Goal: Task Accomplishment & Management: Complete application form

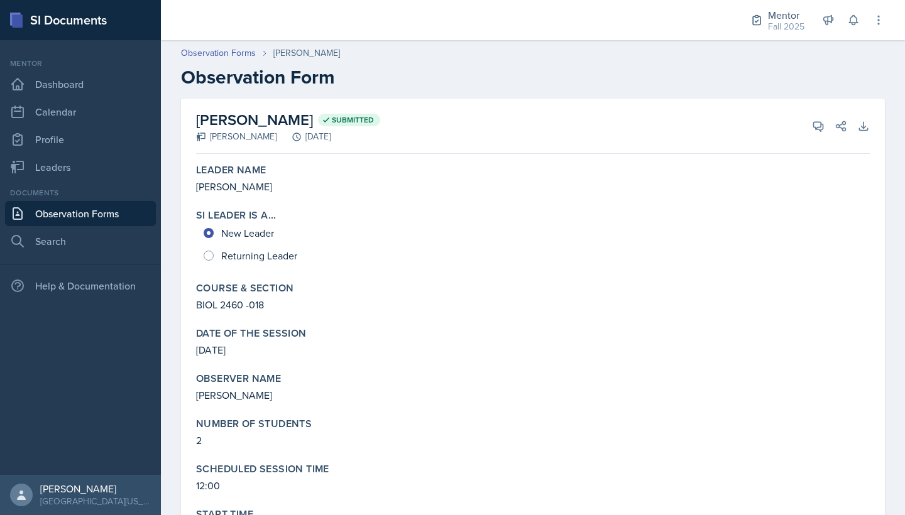
scroll to position [1303, 0]
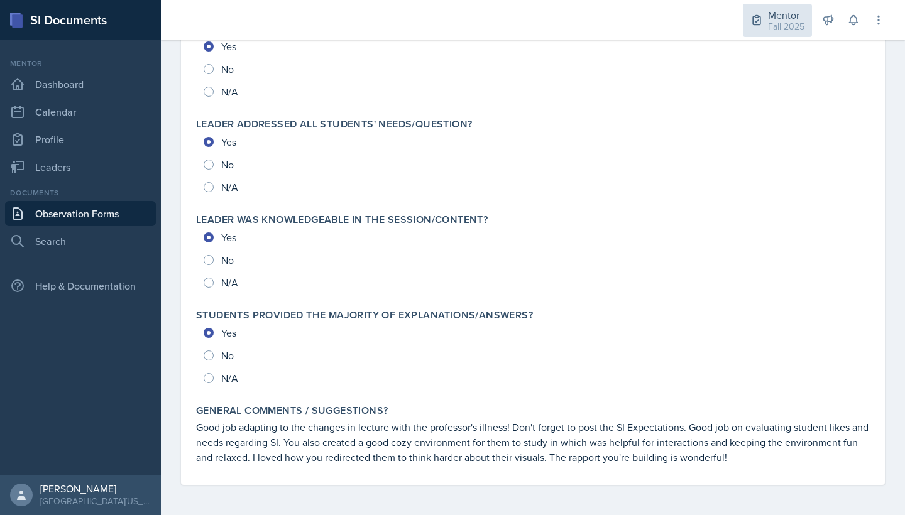
click at [791, 32] on div "Fall 2025" at bounding box center [786, 26] width 36 height 13
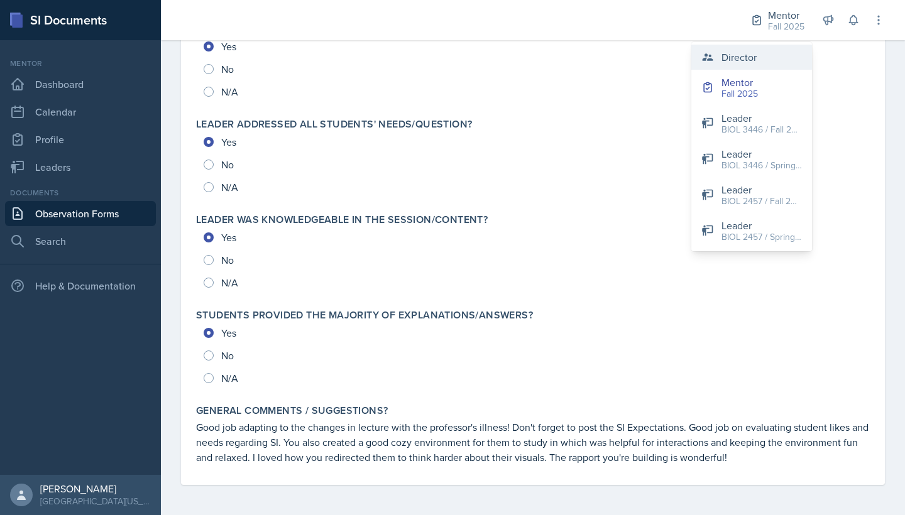
click at [758, 68] on button "Director" at bounding box center [751, 57] width 121 height 25
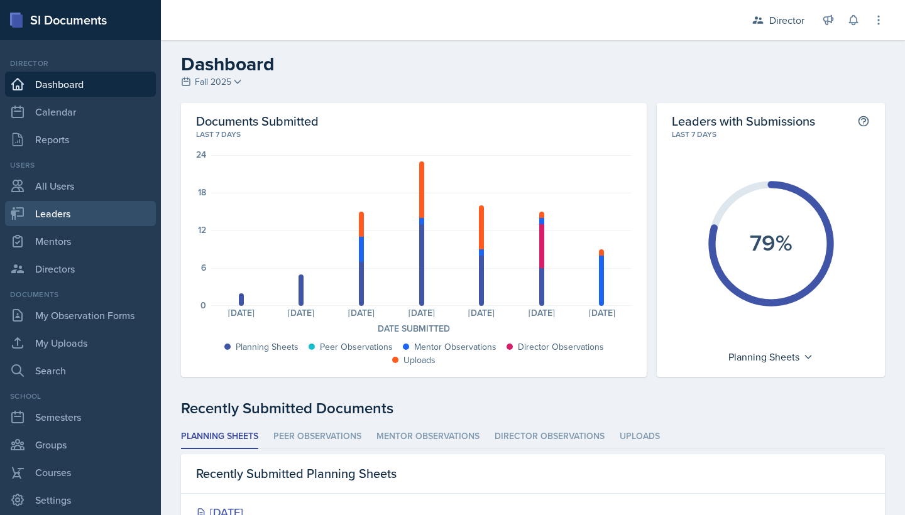
click at [101, 209] on link "Leaders" at bounding box center [80, 213] width 151 height 25
select select "a8c40de0-d7eb-4f82-90ee-ac0c6ce45f71"
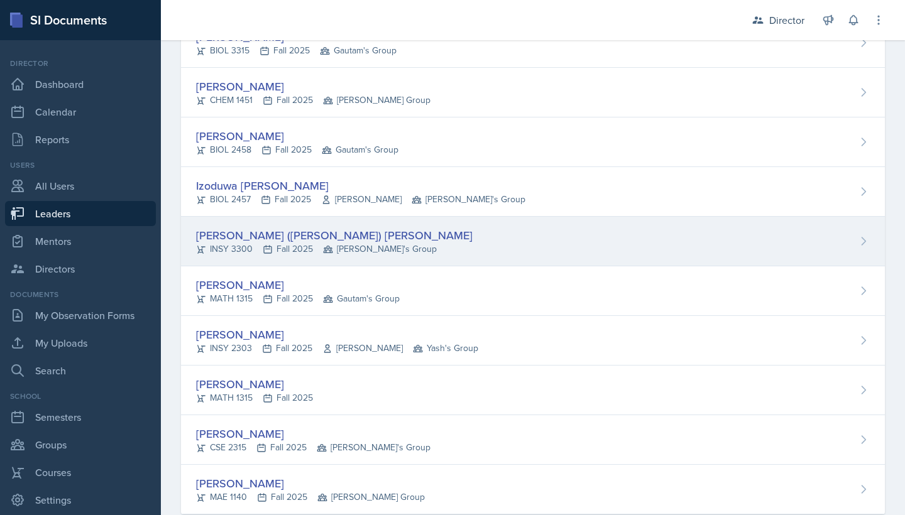
scroll to position [863, 0]
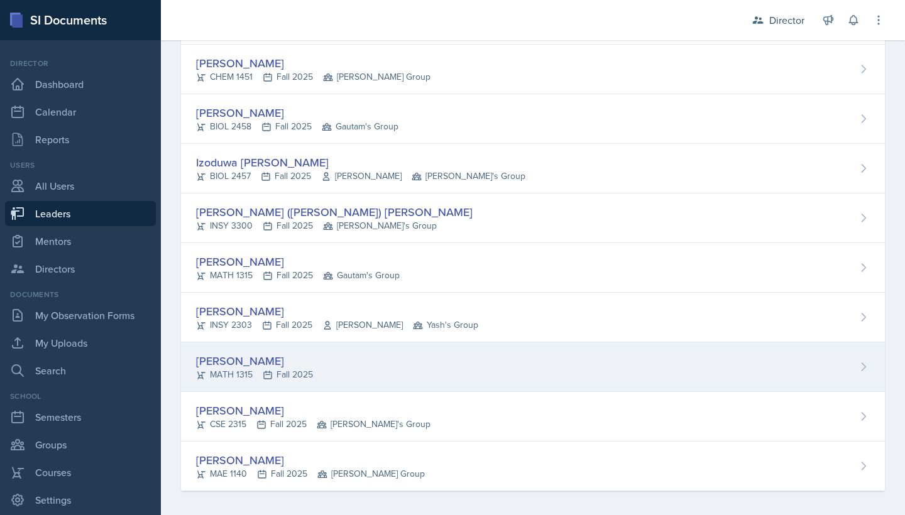
click at [246, 359] on div "[PERSON_NAME]" at bounding box center [254, 361] width 117 height 17
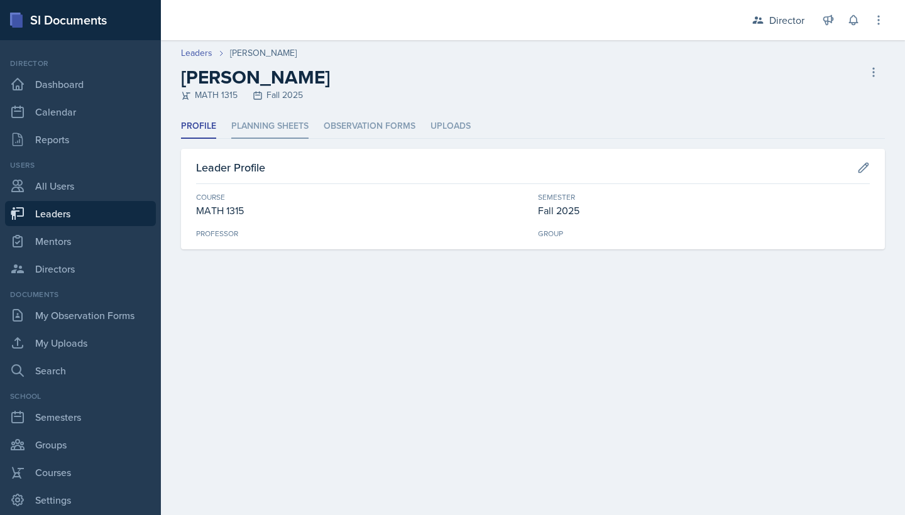
click at [293, 128] on li "Planning Sheets" at bounding box center [269, 126] width 77 height 25
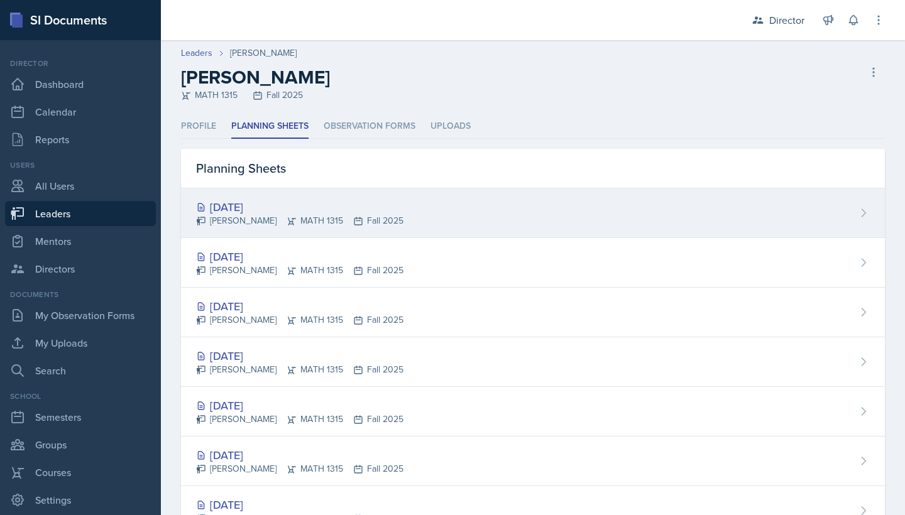
click at [288, 199] on div "[DATE]" at bounding box center [299, 207] width 207 height 17
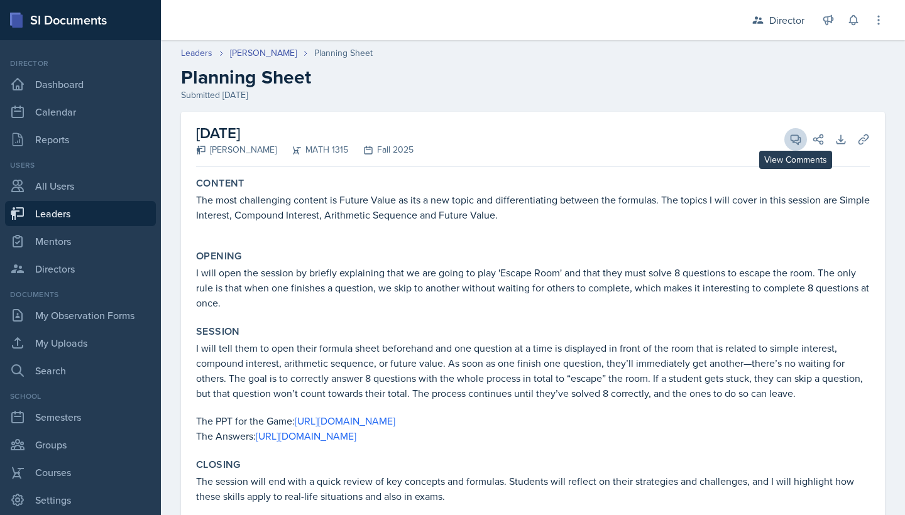
click at [801, 138] on icon at bounding box center [795, 139] width 13 height 13
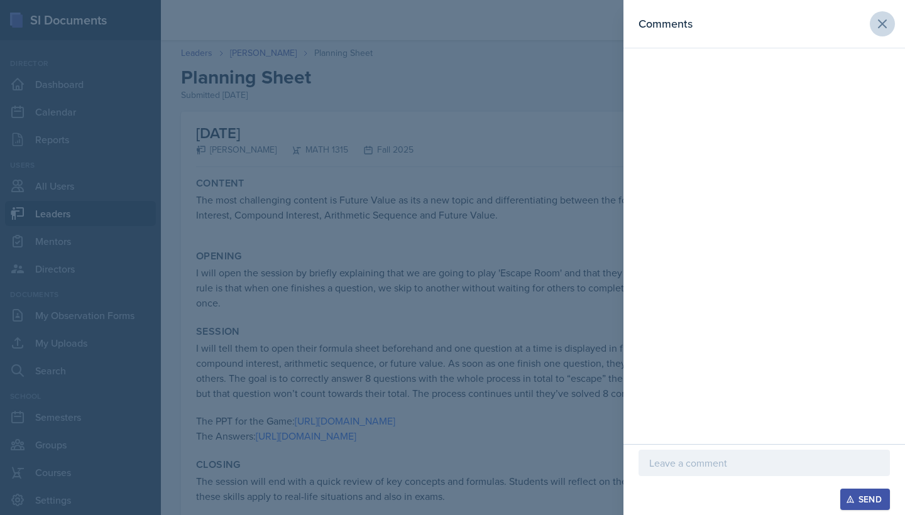
click at [880, 22] on icon at bounding box center [883, 24] width 8 height 8
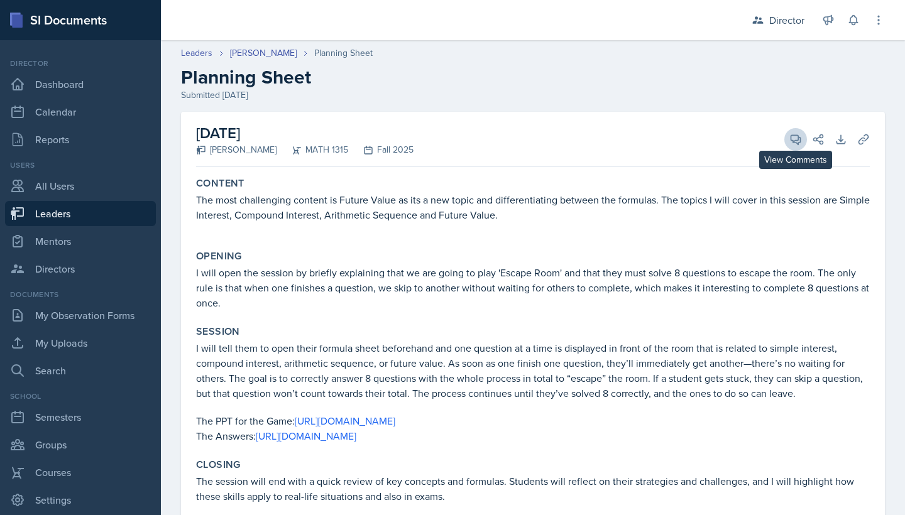
click at [794, 136] on icon at bounding box center [795, 139] width 13 height 13
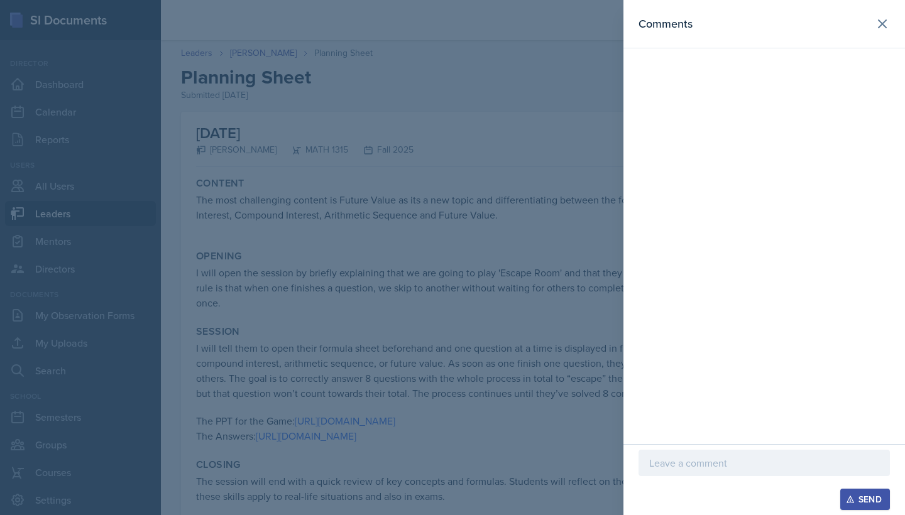
click at [753, 473] on div at bounding box center [763, 463] width 251 height 26
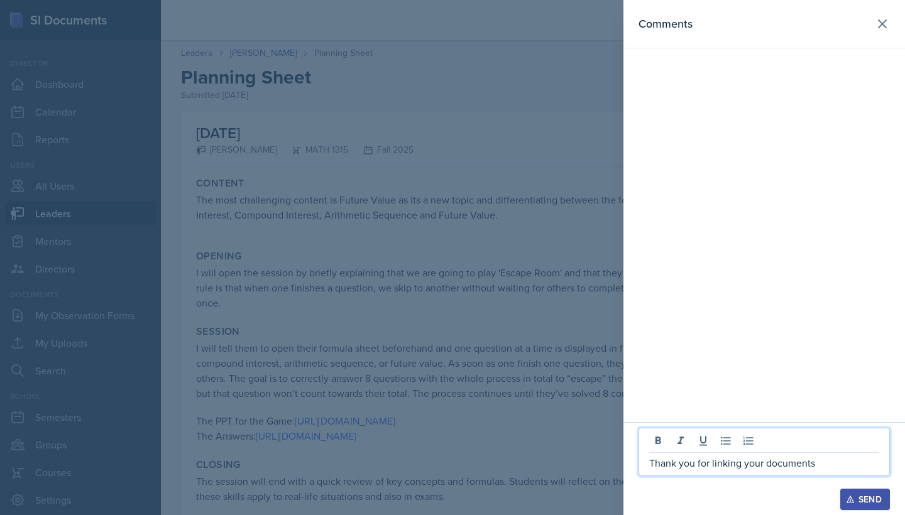
click at [492, 302] on div at bounding box center [452, 257] width 905 height 515
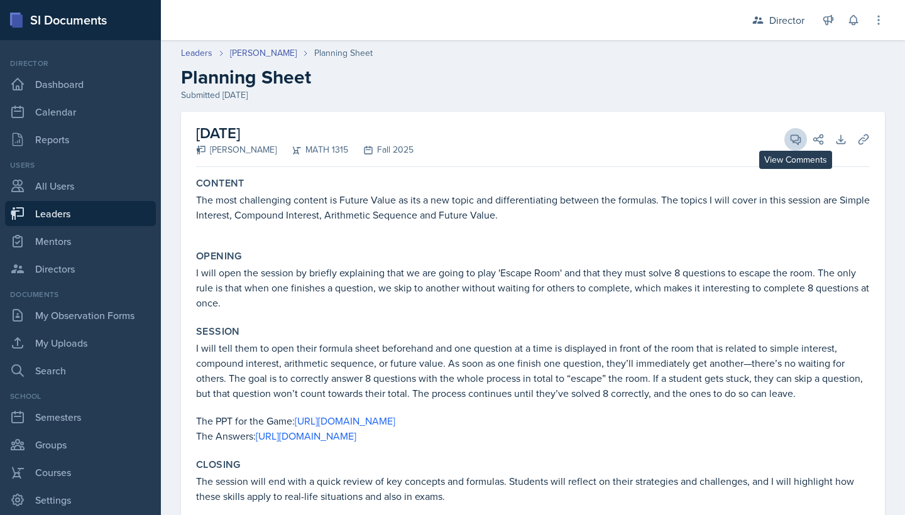
click at [795, 141] on icon at bounding box center [795, 139] width 13 height 13
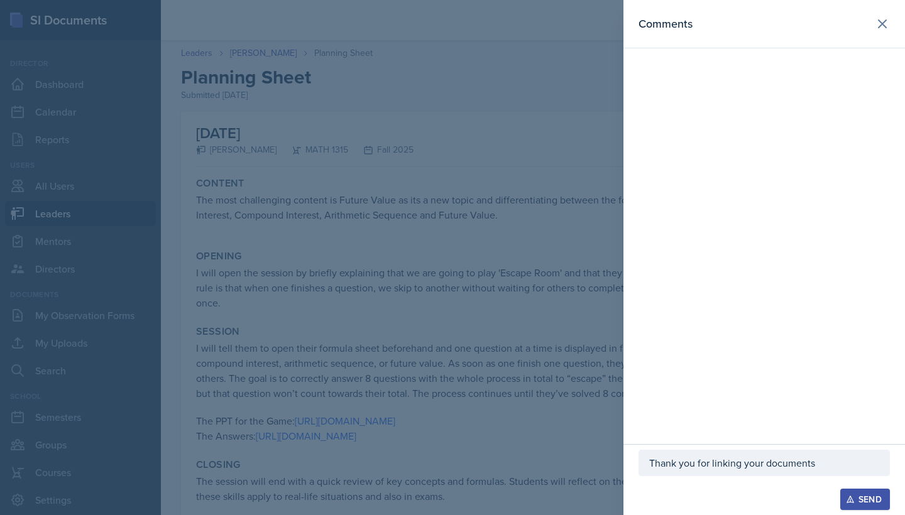
click at [831, 466] on p "Thank you for linking your documents" at bounding box center [764, 463] width 230 height 15
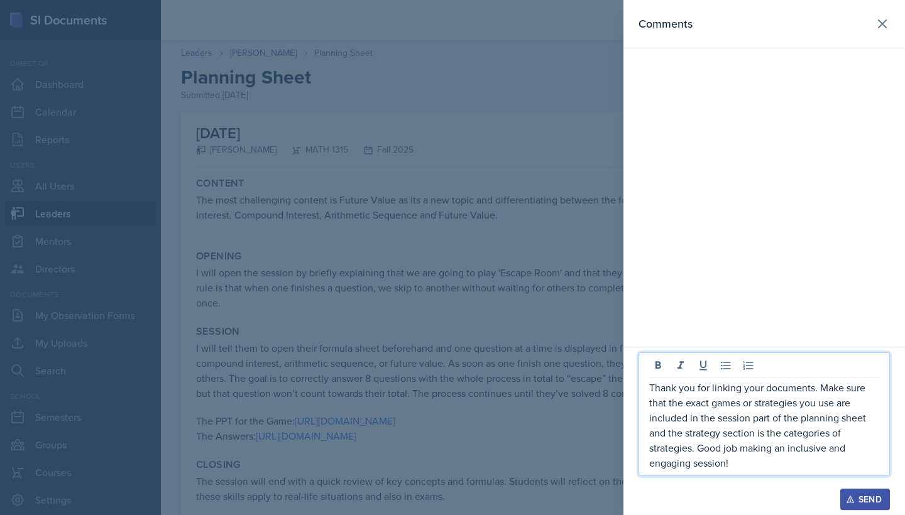
click at [877, 499] on div "Send" at bounding box center [864, 500] width 33 height 10
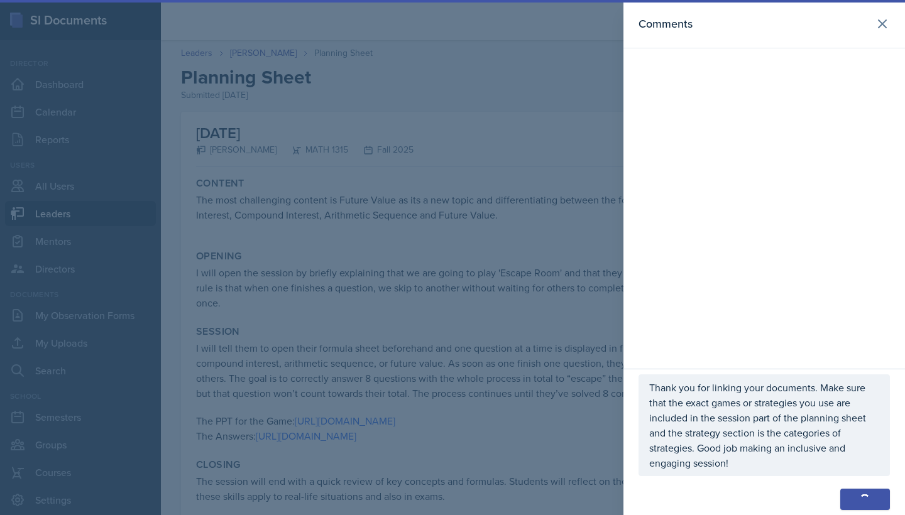
scroll to position [75, 0]
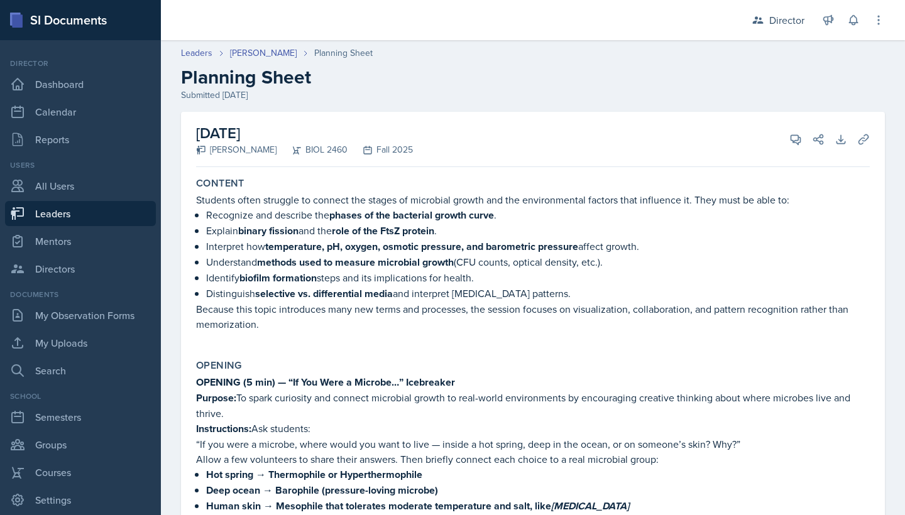
click at [118, 219] on link "Leaders" at bounding box center [80, 213] width 151 height 25
select select "a8c40de0-d7eb-4f82-90ee-ac0c6ce45f71"
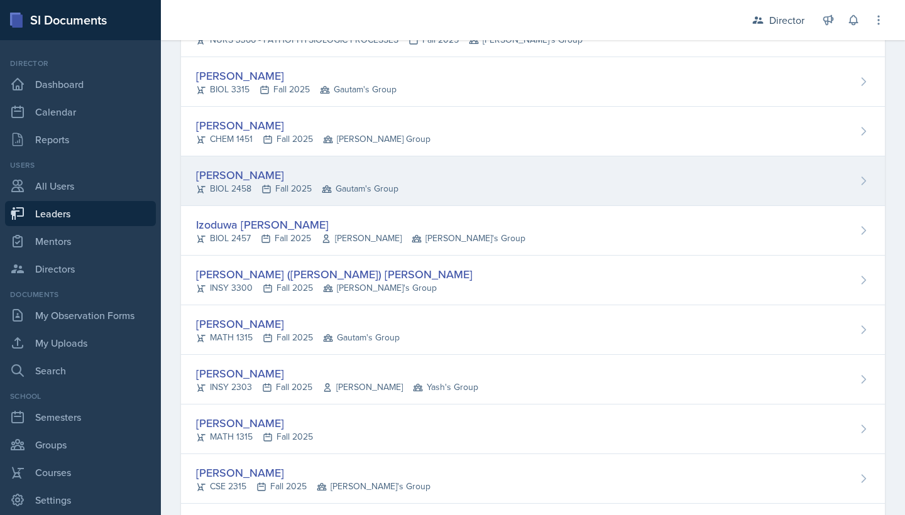
scroll to position [814, 0]
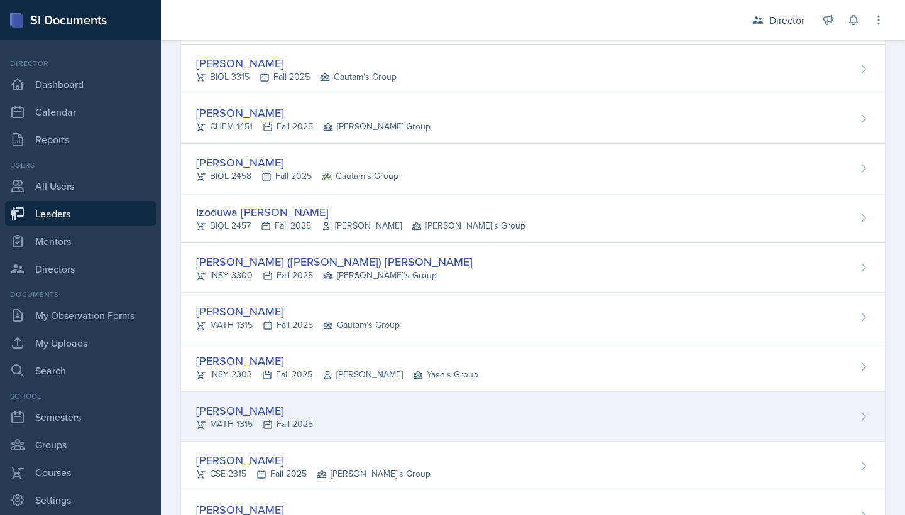
click at [258, 408] on div "[PERSON_NAME]" at bounding box center [254, 410] width 117 height 17
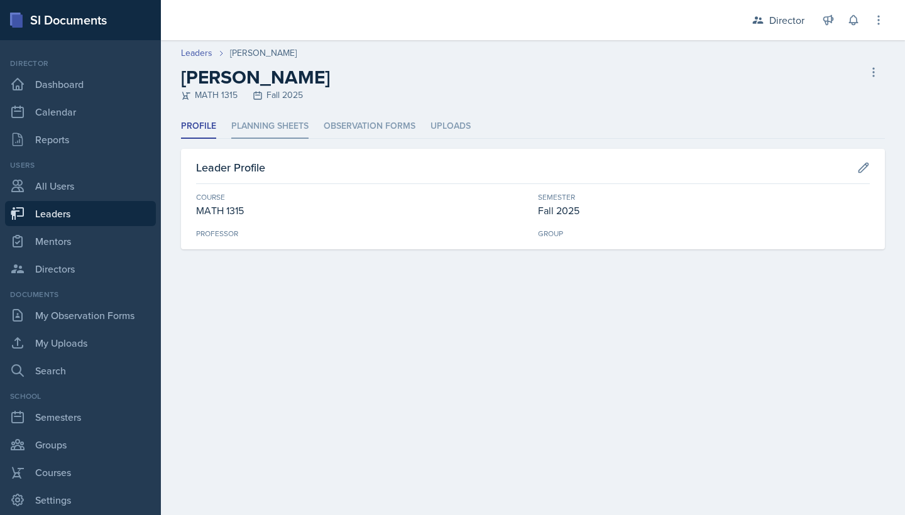
click at [271, 123] on li "Planning Sheets" at bounding box center [269, 126] width 77 height 25
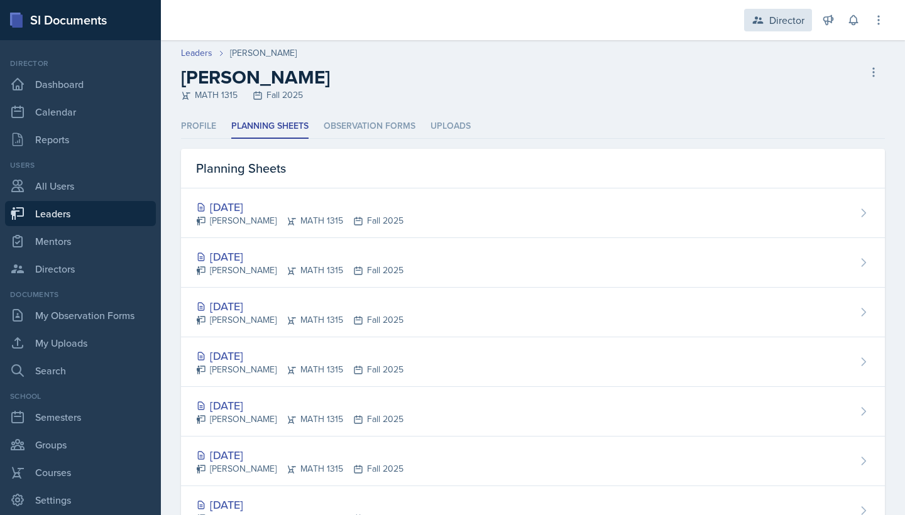
click at [782, 15] on div "Director" at bounding box center [786, 20] width 35 height 15
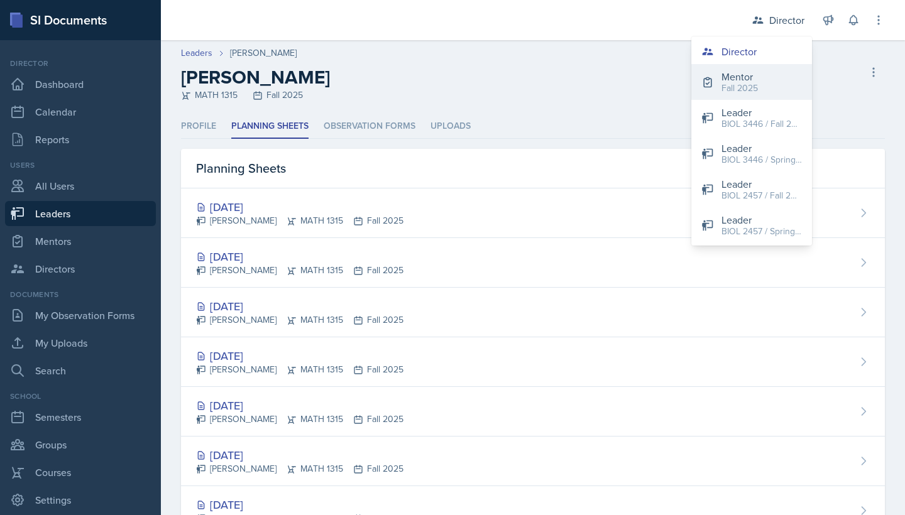
click at [745, 92] on div "Fall 2025" at bounding box center [739, 88] width 36 height 13
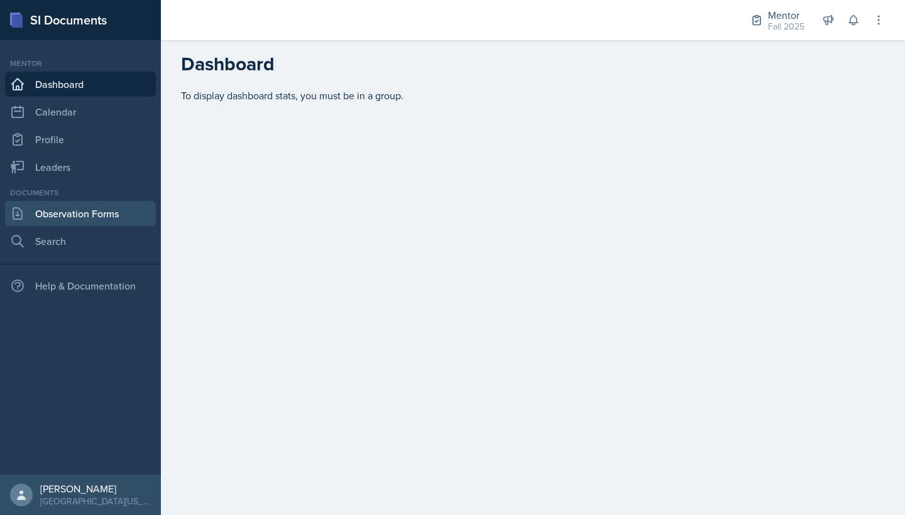
click at [76, 211] on link "Observation Forms" at bounding box center [80, 213] width 151 height 25
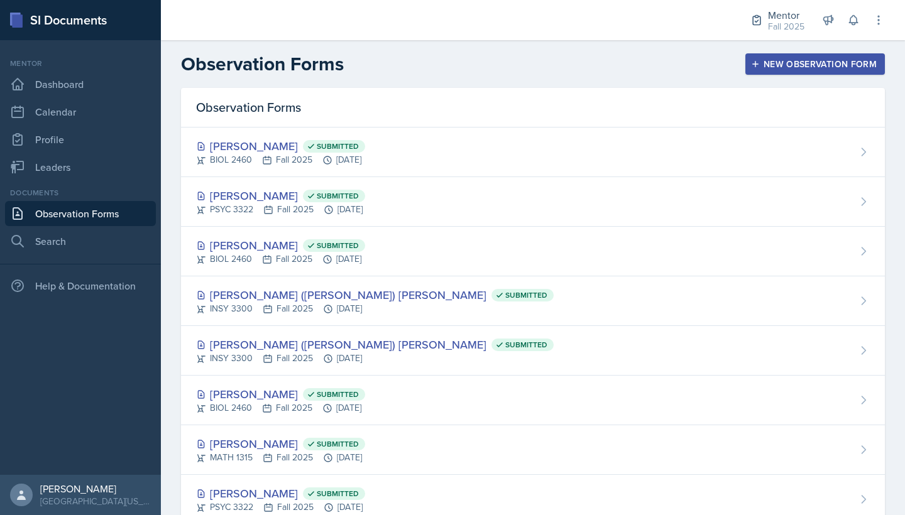
click at [775, 62] on div "New Observation Form" at bounding box center [814, 64] width 123 height 10
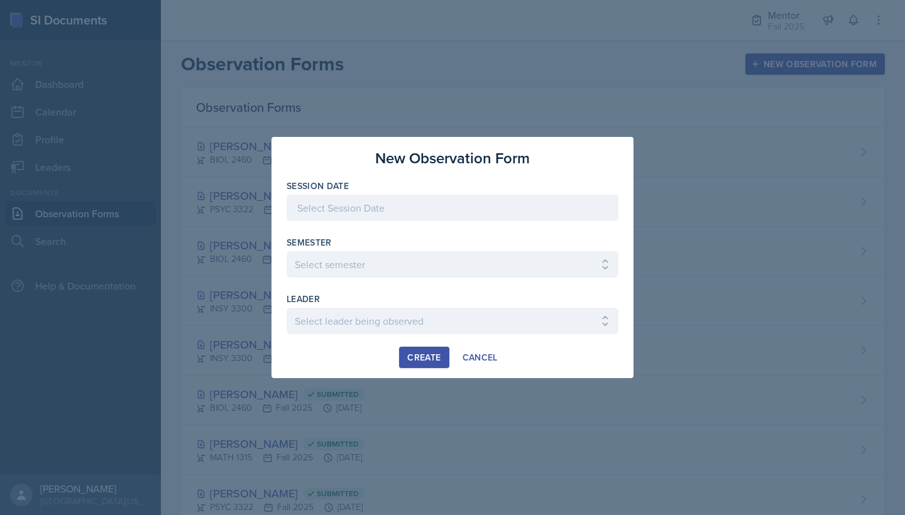
click at [385, 205] on div at bounding box center [453, 208] width 332 height 26
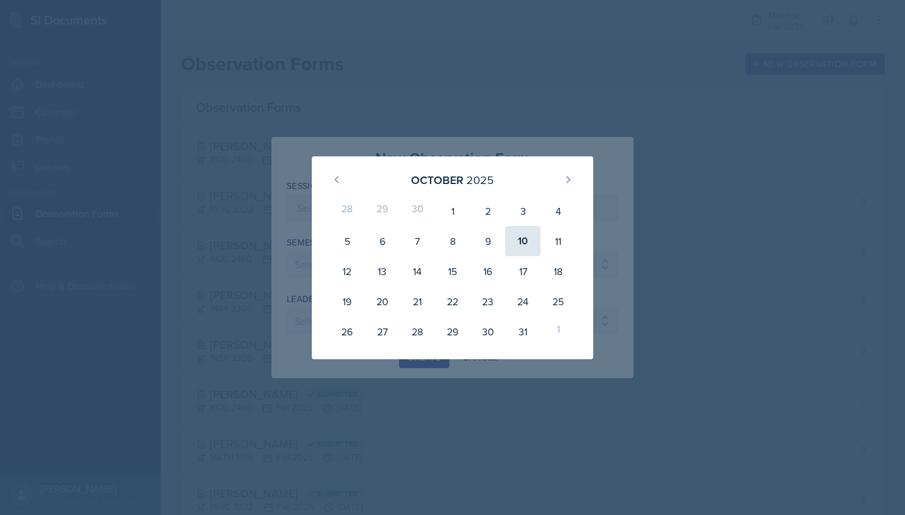
click at [527, 241] on div "10" at bounding box center [522, 241] width 35 height 30
type input "[DATE]"
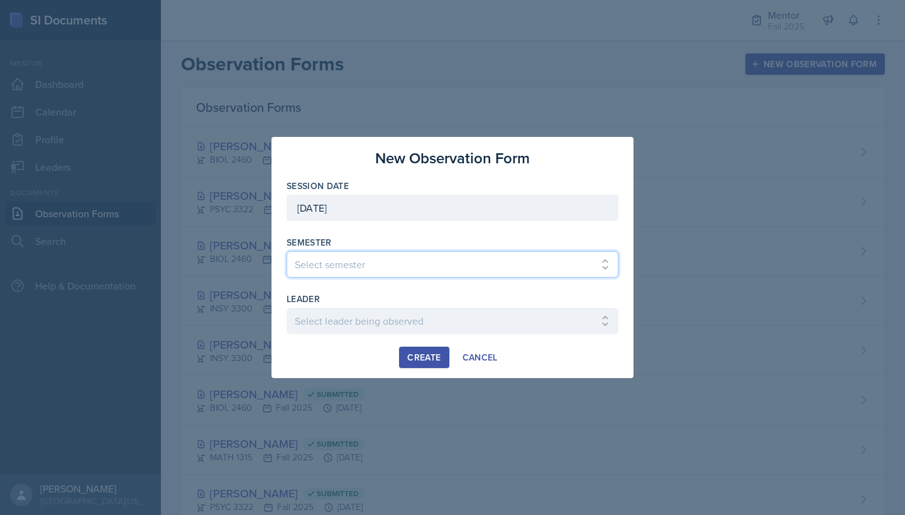
select select "a8c40de0-d7eb-4f82-90ee-ac0c6ce45f71"
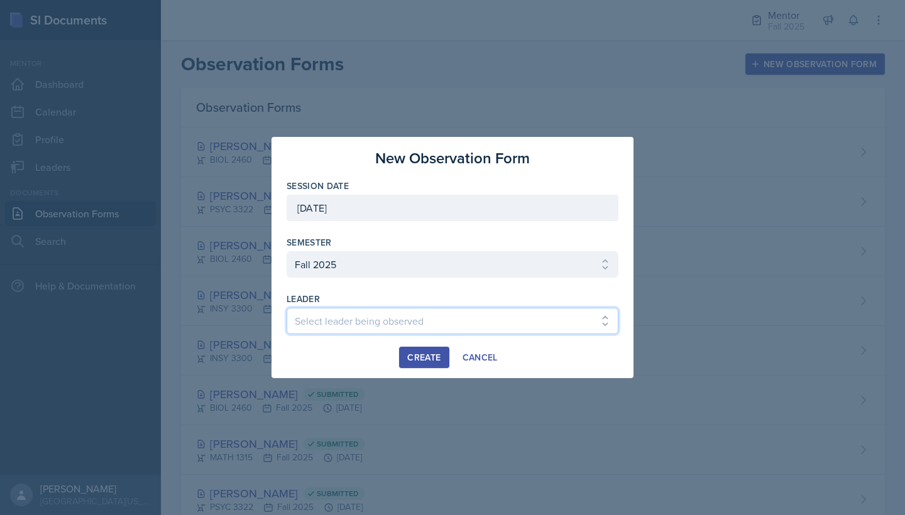
select select "2d10d75c-a1d0-4303-9d65-ed2daa7c95d2"
click at [438, 362] on div "Create" at bounding box center [423, 358] width 33 height 10
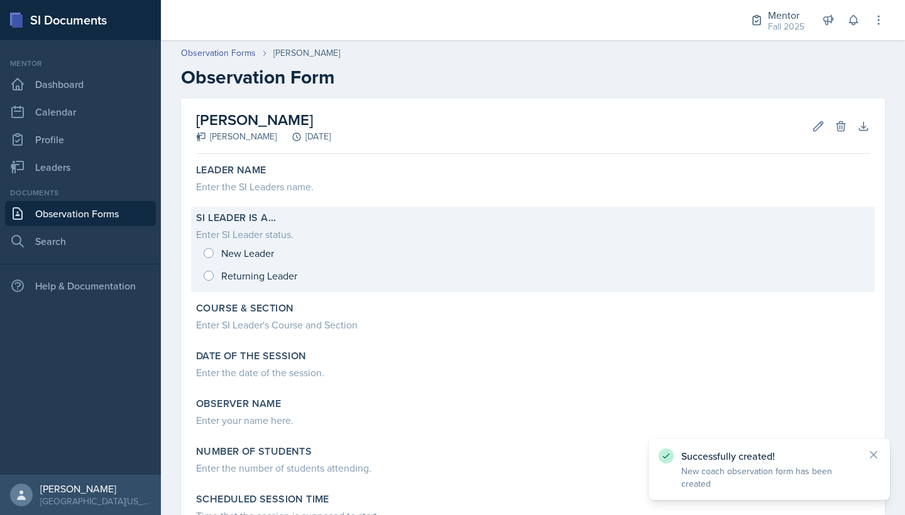
click at [226, 256] on div "New Leader Returning Leader" at bounding box center [533, 264] width 674 height 45
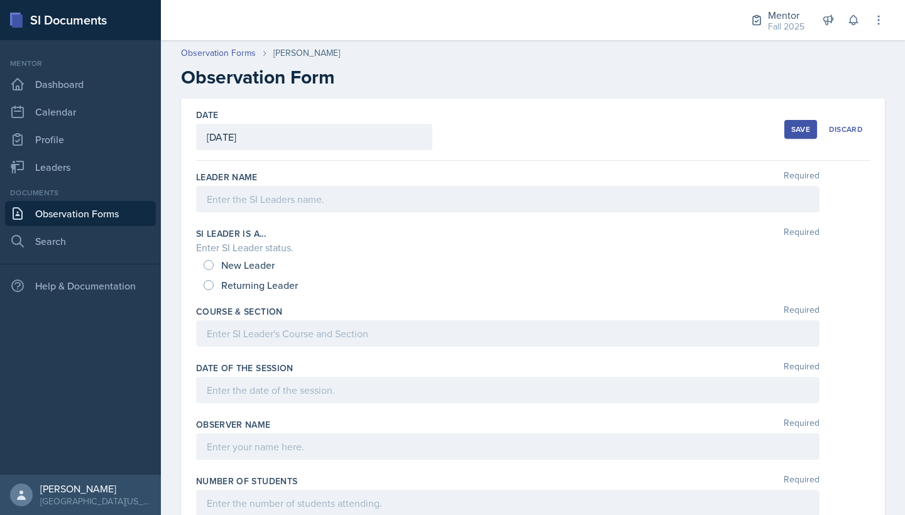
click at [212, 269] on input "New Leader" at bounding box center [209, 265] width 10 height 10
radio input "true"
click at [248, 210] on div at bounding box center [507, 199] width 623 height 26
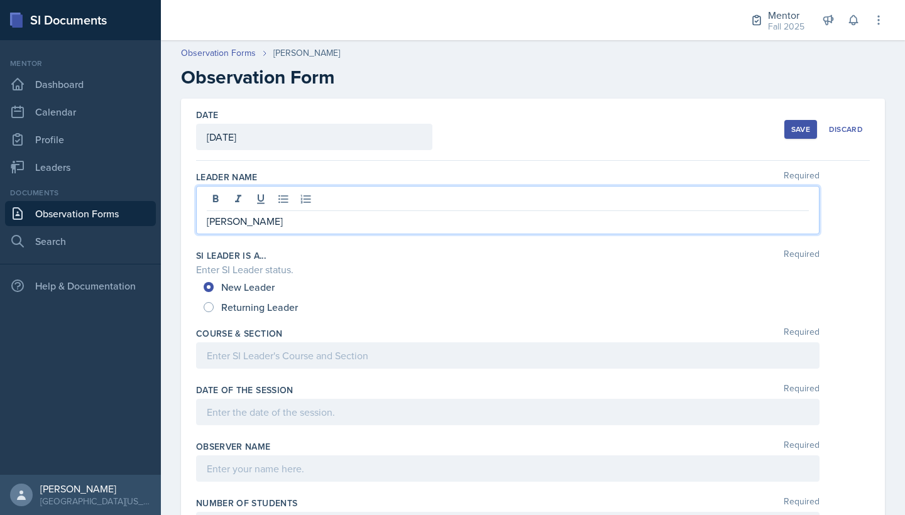
click at [247, 361] on div at bounding box center [507, 355] width 623 height 26
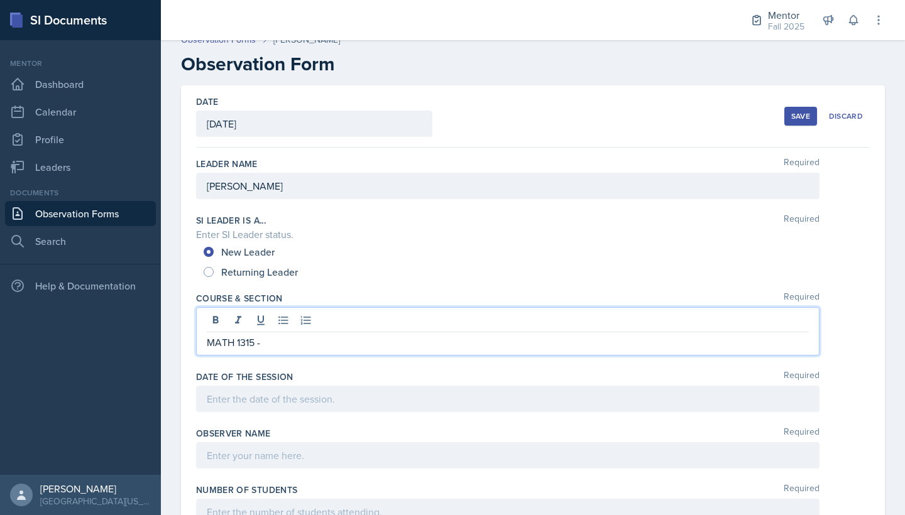
scroll to position [16, 0]
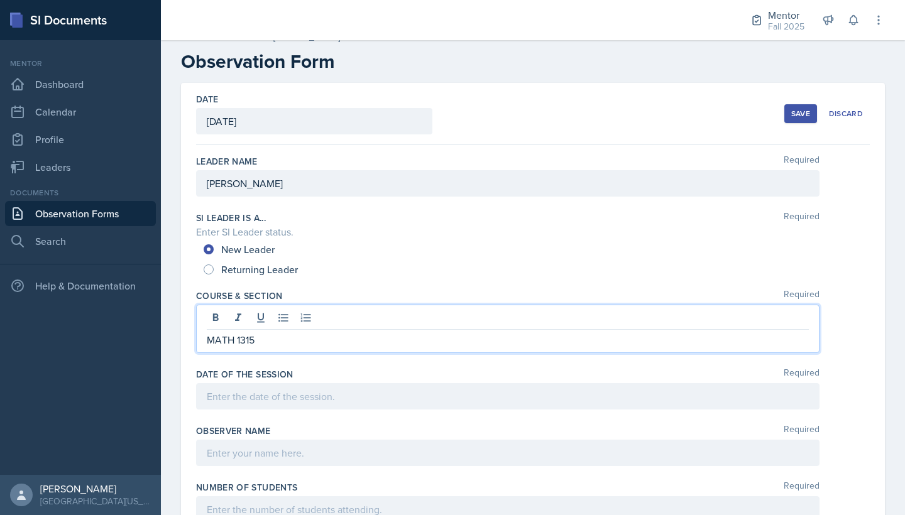
click at [364, 383] on div "Date of the Session Required" at bounding box center [533, 391] width 674 height 57
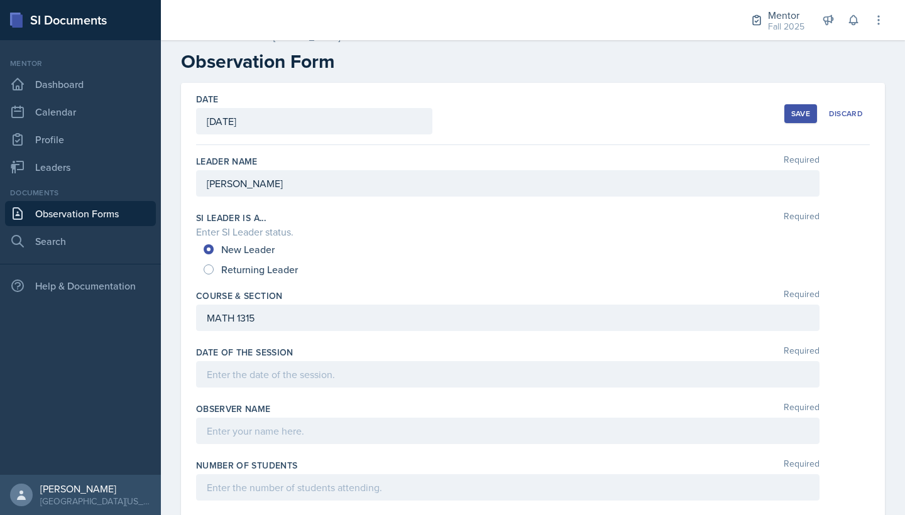
click at [365, 377] on div at bounding box center [507, 374] width 623 height 26
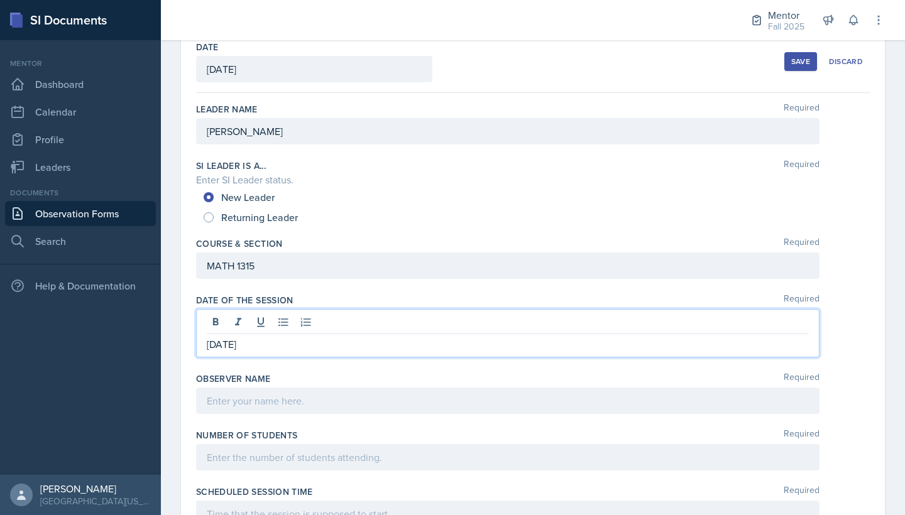
scroll to position [101, 0]
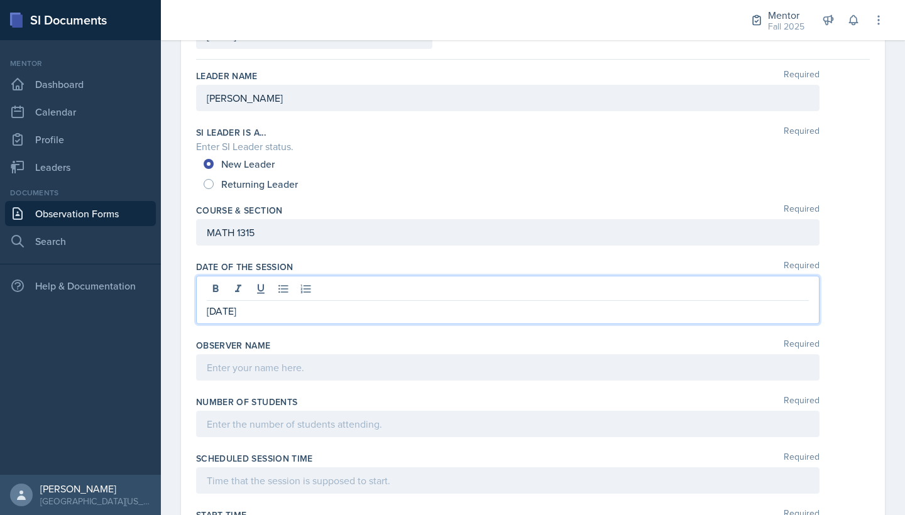
click at [346, 372] on div at bounding box center [507, 367] width 623 height 26
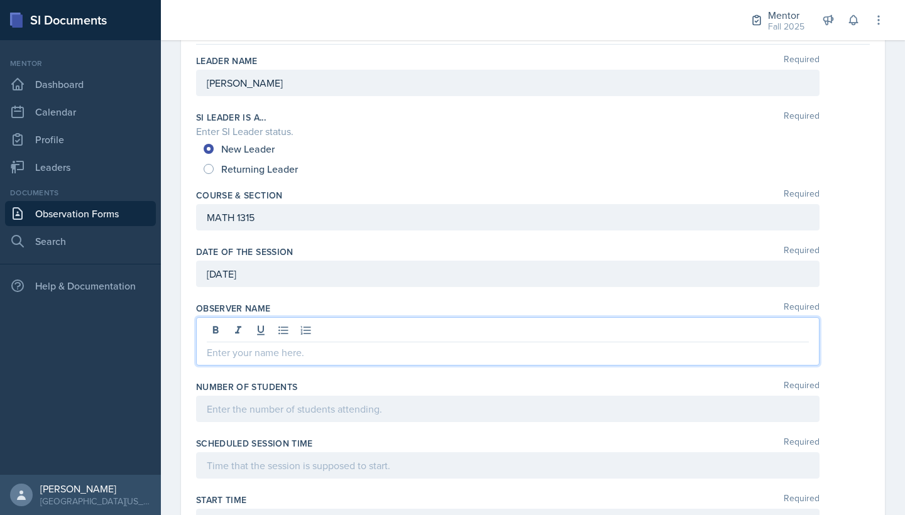
scroll to position [117, 0]
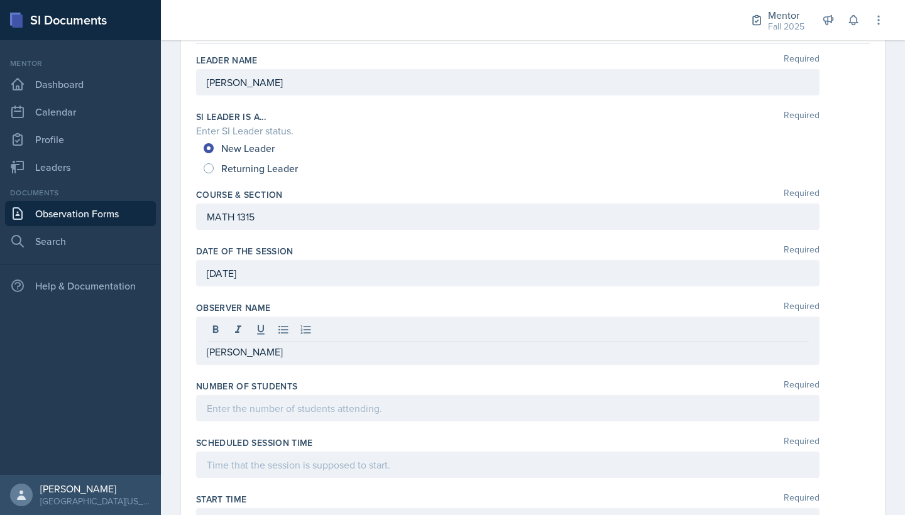
click at [331, 400] on div at bounding box center [507, 408] width 623 height 26
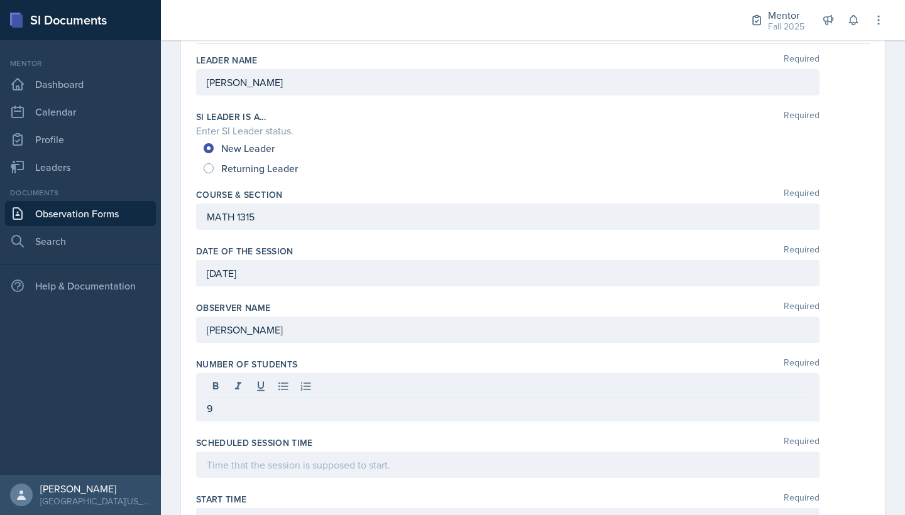
click at [331, 455] on div at bounding box center [507, 465] width 623 height 26
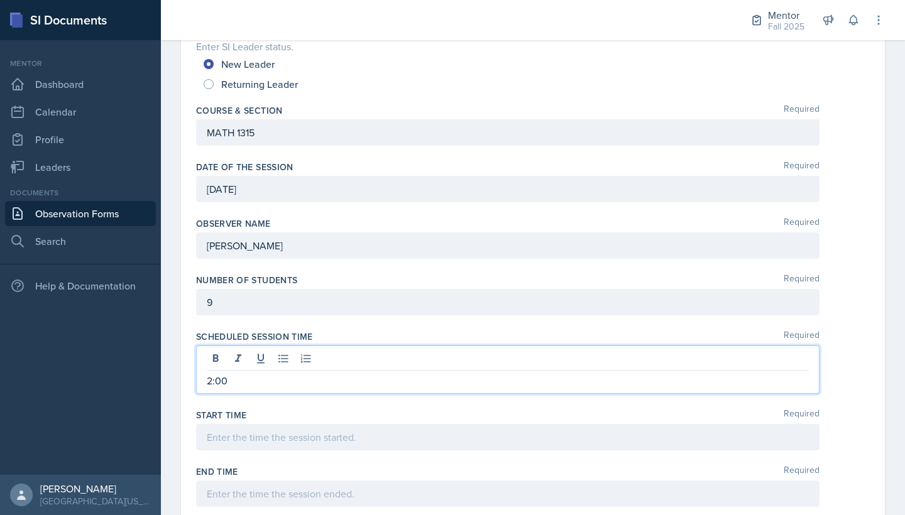
scroll to position [202, 0]
click at [324, 442] on div at bounding box center [507, 437] width 623 height 26
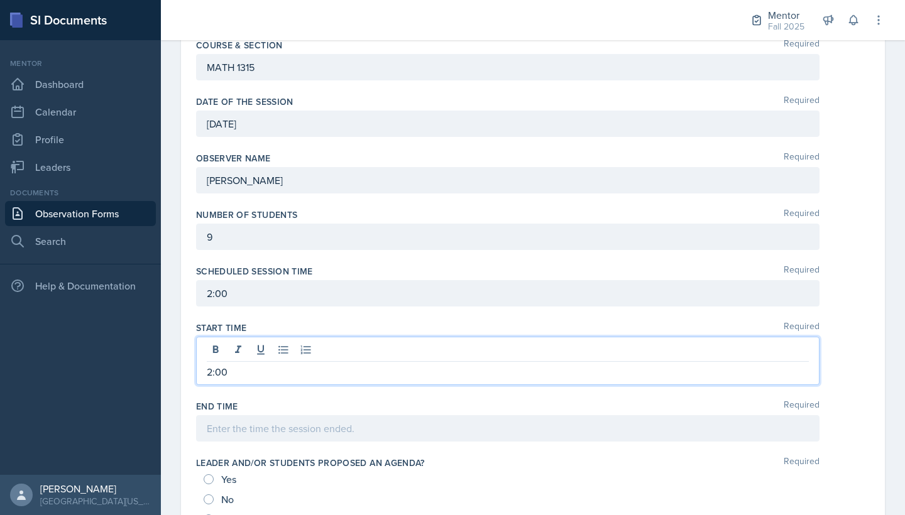
scroll to position [270, 0]
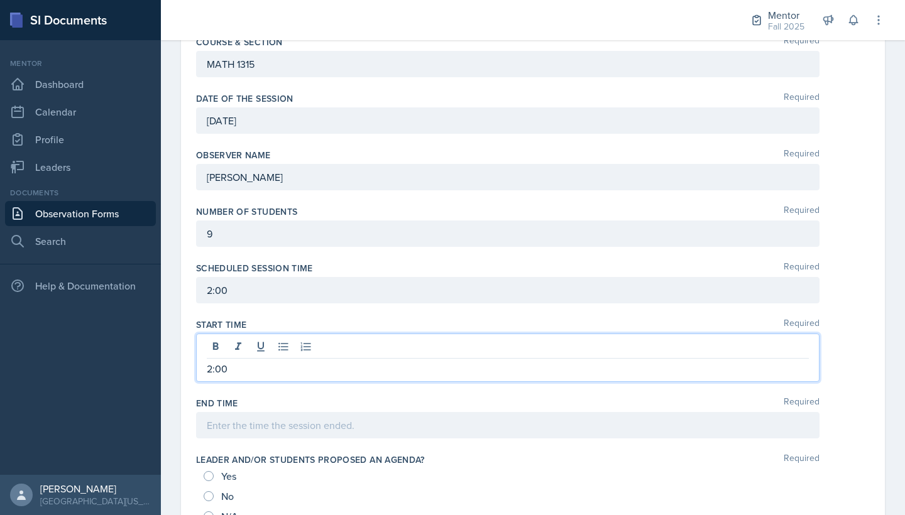
click at [316, 429] on div at bounding box center [507, 425] width 623 height 26
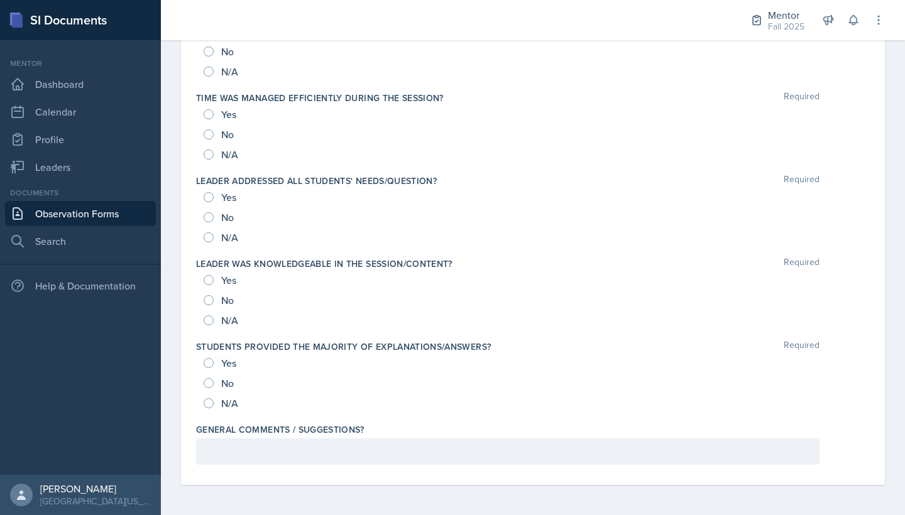
scroll to position [0, 0]
click at [312, 449] on div at bounding box center [507, 452] width 623 height 26
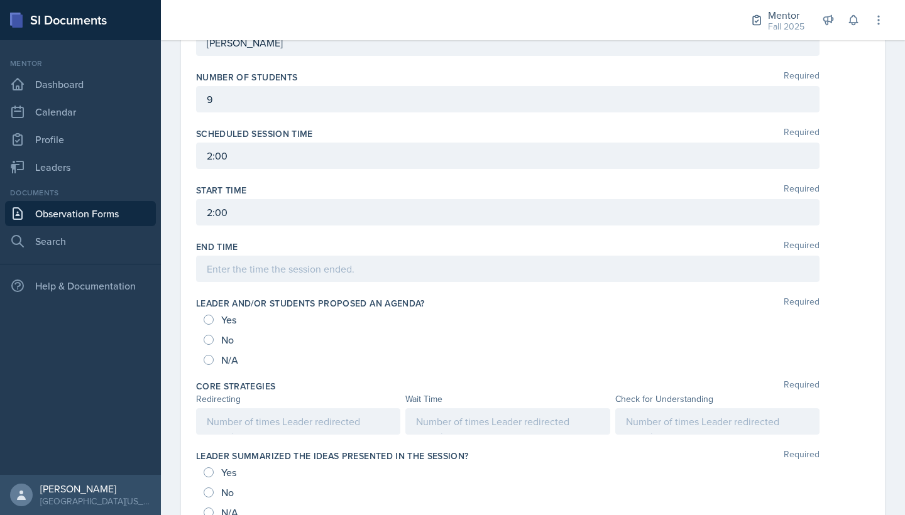
click at [419, 409] on div at bounding box center [507, 421] width 204 height 26
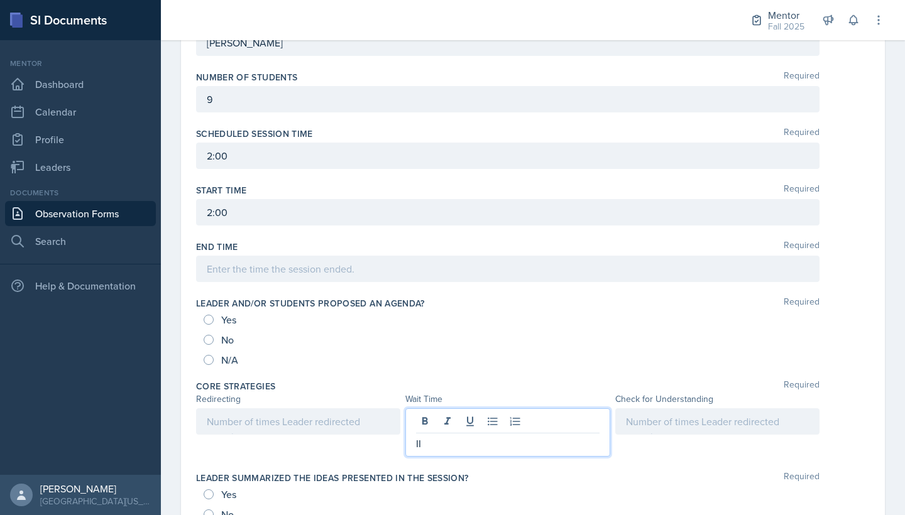
click at [650, 417] on div at bounding box center [717, 421] width 204 height 26
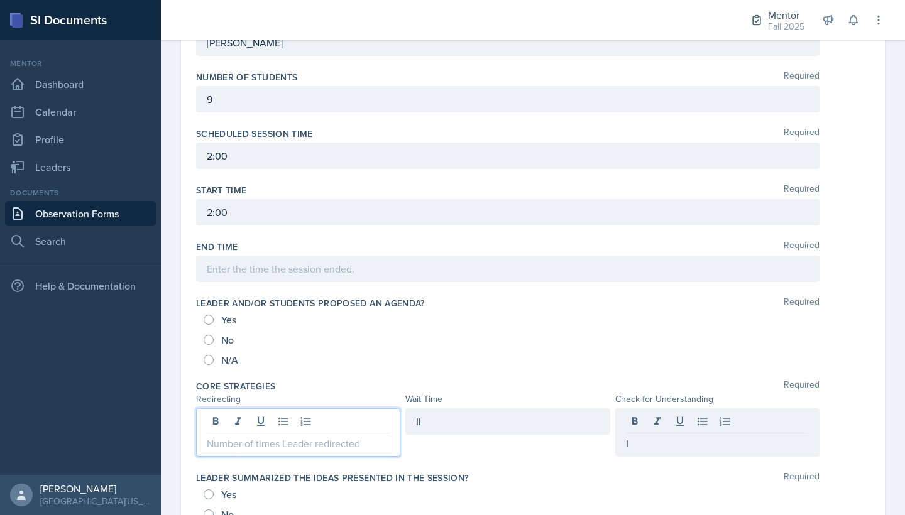
click at [353, 421] on div at bounding box center [298, 432] width 204 height 48
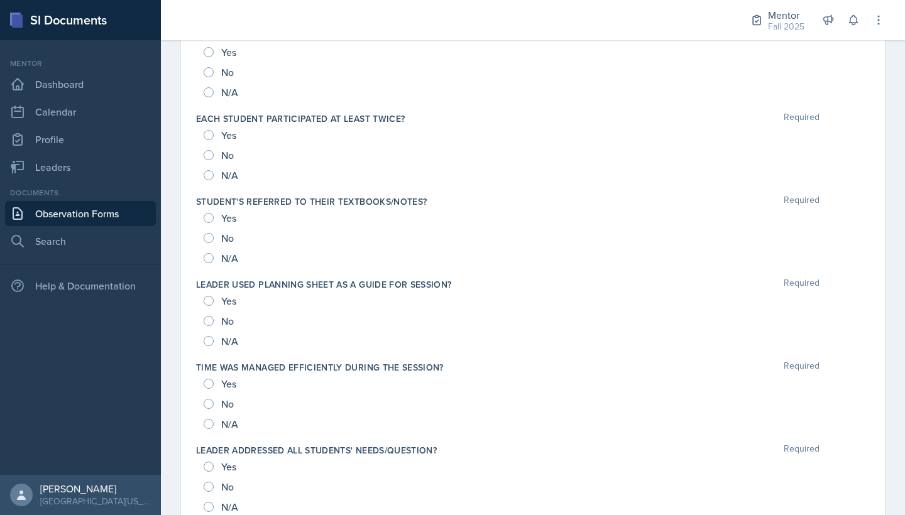
scroll to position [1242, 0]
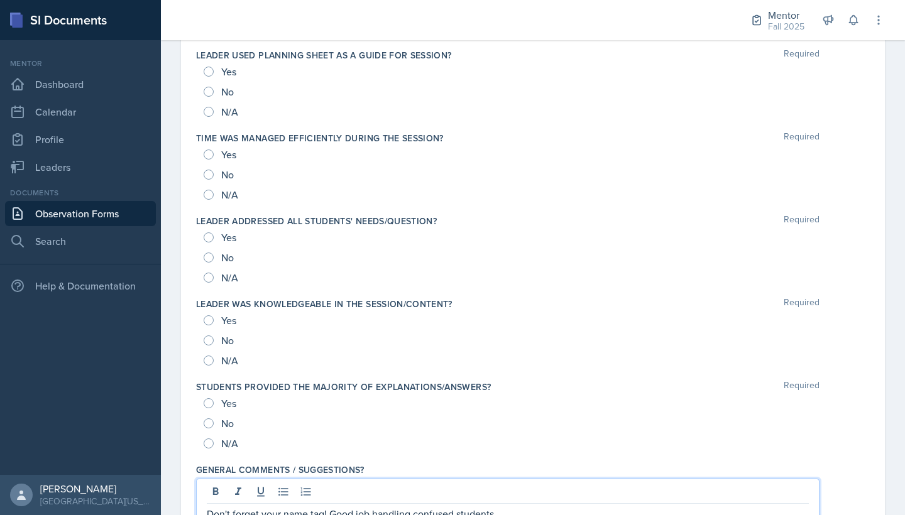
click at [503, 487] on div "Don't forget your name tag! Good job handling confused students" at bounding box center [507, 503] width 623 height 48
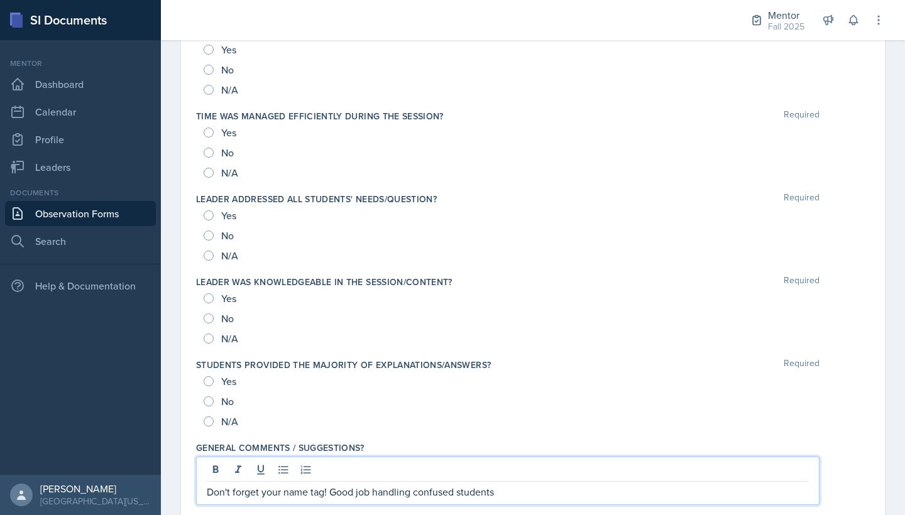
click at [499, 493] on p "Don't forget your name tag! Good job handling confused students" at bounding box center [508, 492] width 602 height 15
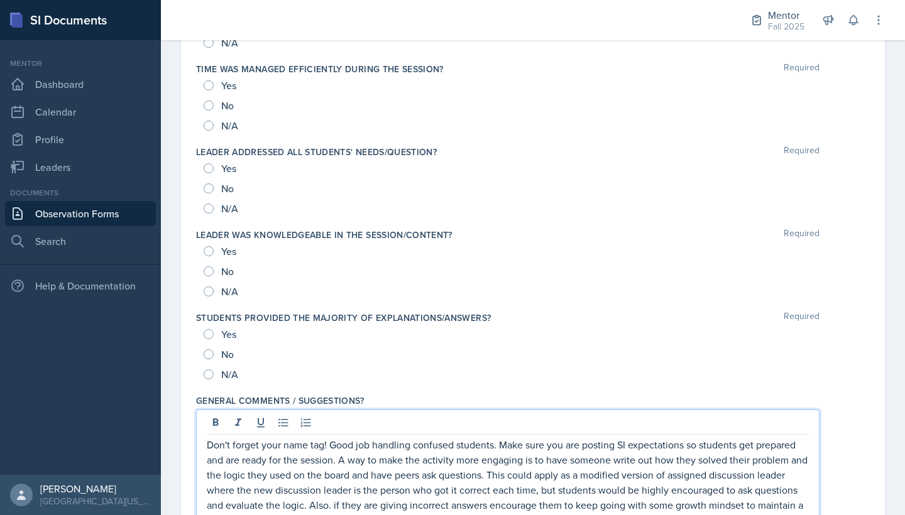
scroll to position [1304, 0]
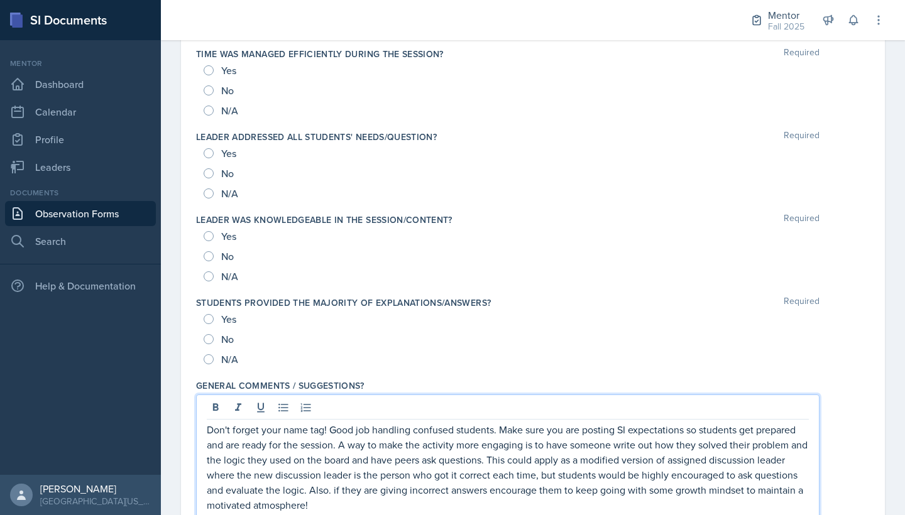
click at [505, 457] on p "Don't forget your name tag! Good job handling confused students. Make sure you …" at bounding box center [508, 467] width 602 height 90
click at [494, 474] on p "Don't forget your name tag! Good job handling confused students. Make sure you …" at bounding box center [508, 467] width 602 height 90
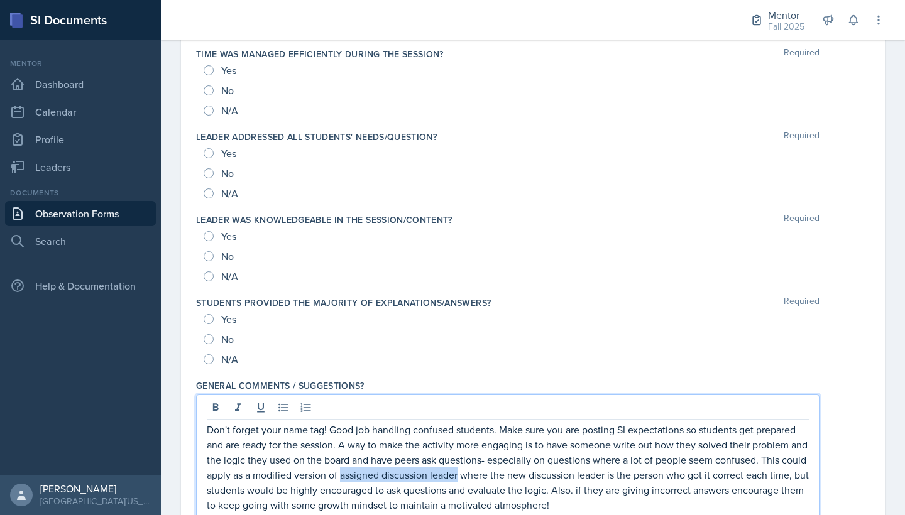
drag, startPoint x: 488, startPoint y: 475, endPoint x: 368, endPoint y: 478, distance: 119.4
click at [368, 478] on p "Don't forget your name tag! Good job handling confused students. Make sure you …" at bounding box center [508, 467] width 602 height 90
click at [538, 463] on p "Don't forget your name tag! Good job handling confused students. Make sure you …" at bounding box center [508, 467] width 602 height 91
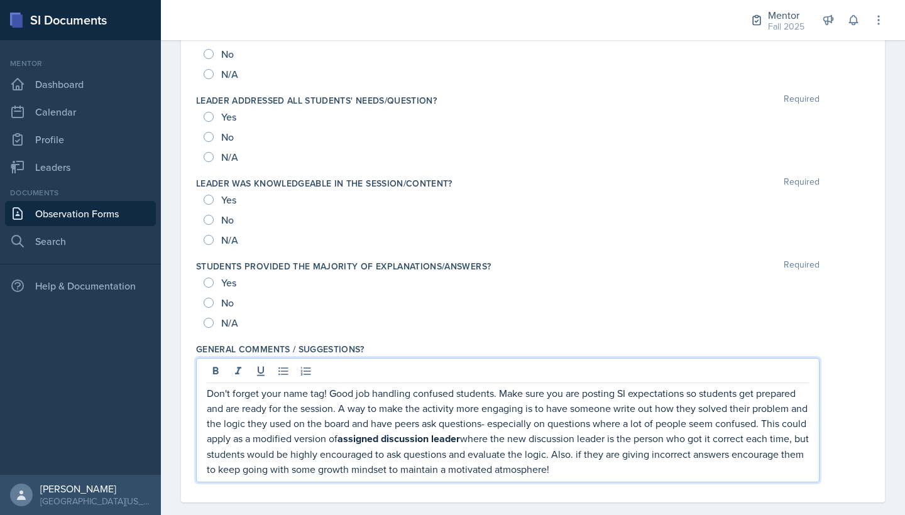
scroll to position [1354, 0]
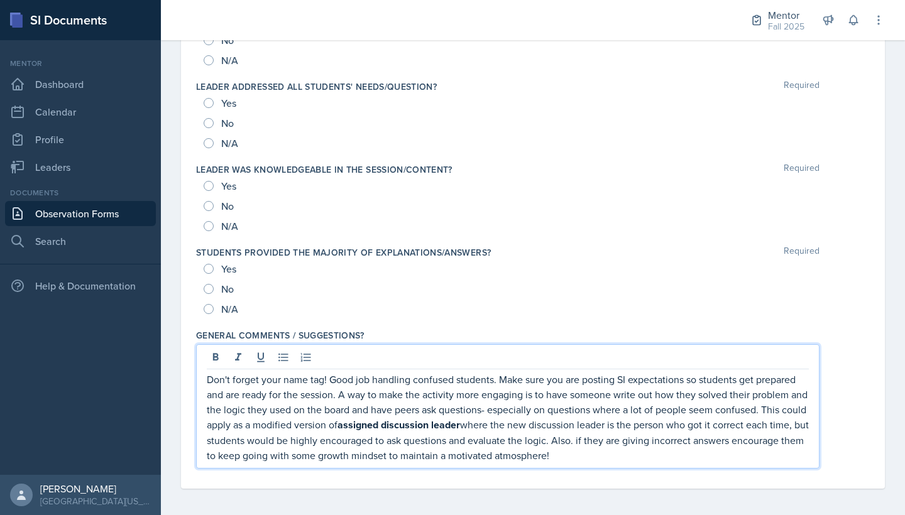
click at [640, 452] on p "Don't forget your name tag! Good job handling confused students. Make sure you …" at bounding box center [508, 417] width 602 height 91
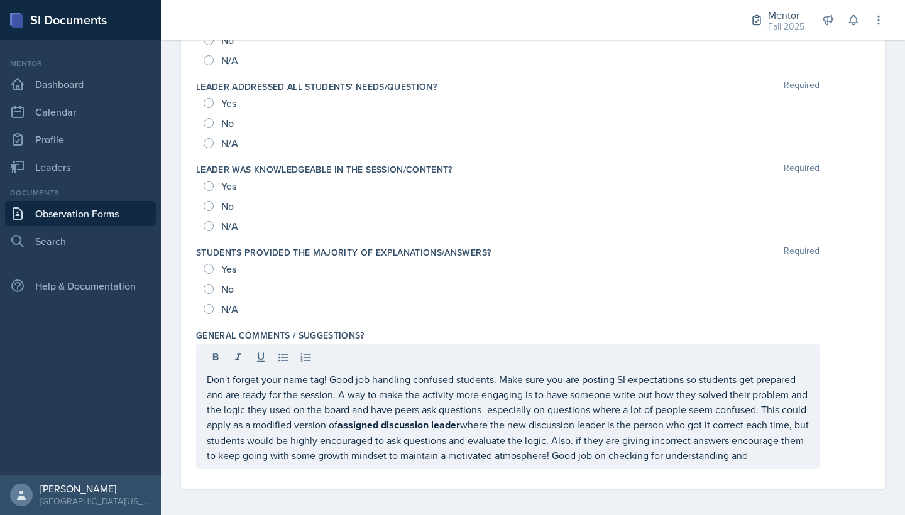
click at [209, 268] on input "Yes" at bounding box center [209, 269] width 10 height 10
radio input "true"
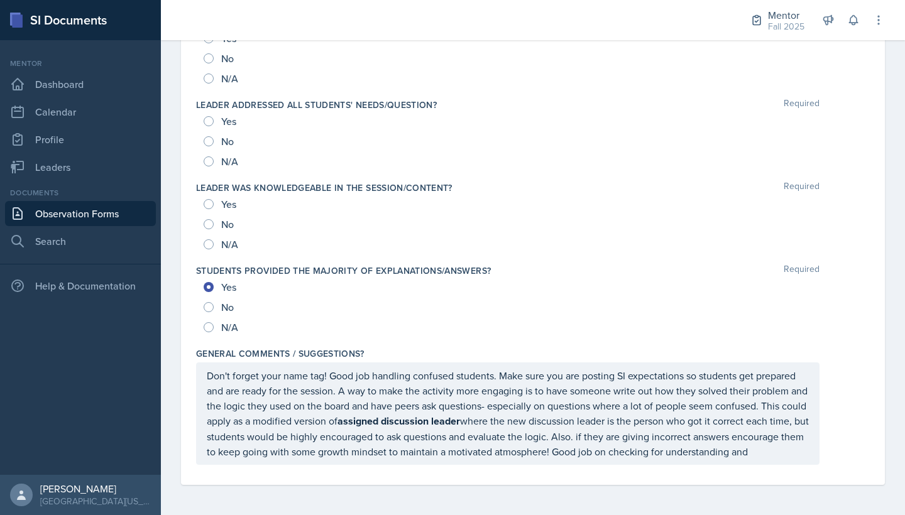
click at [212, 199] on input "Yes" at bounding box center [209, 204] width 10 height 10
radio input "true"
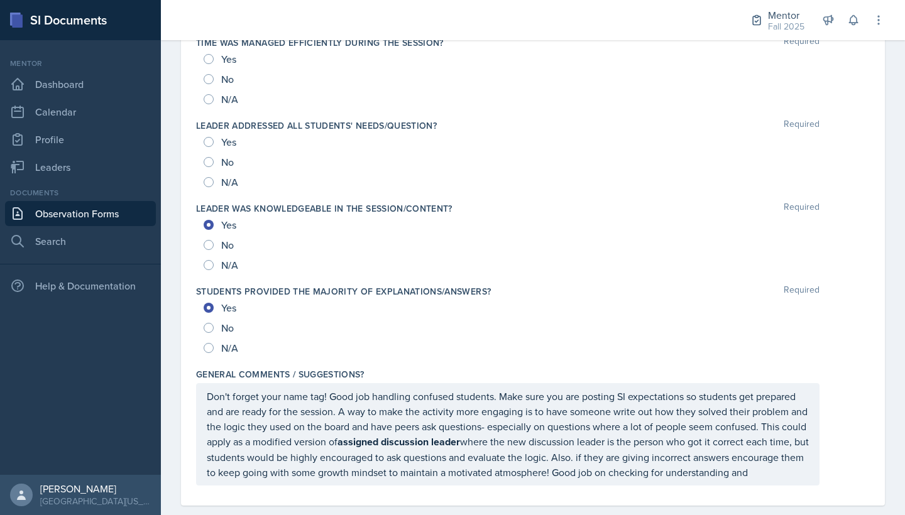
scroll to position [1315, 0]
click at [213, 329] on input "No" at bounding box center [209, 328] width 10 height 10
radio input "true"
click at [205, 141] on input "Yes" at bounding box center [209, 142] width 10 height 10
radio input "true"
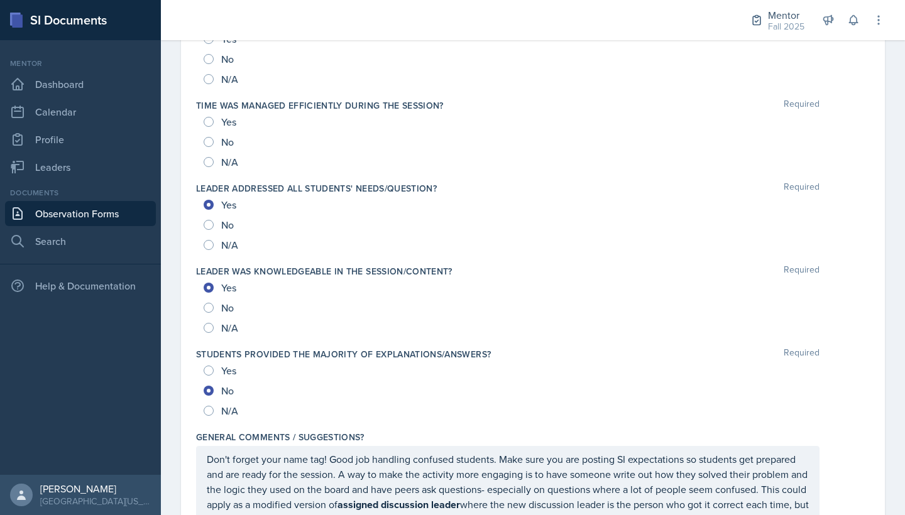
click at [211, 124] on input "Yes" at bounding box center [209, 122] width 10 height 10
radio input "true"
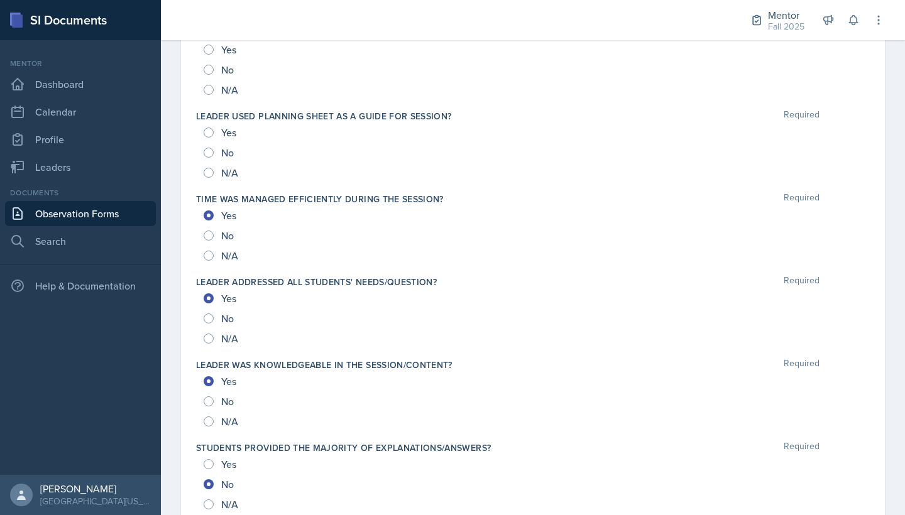
scroll to position [1148, 0]
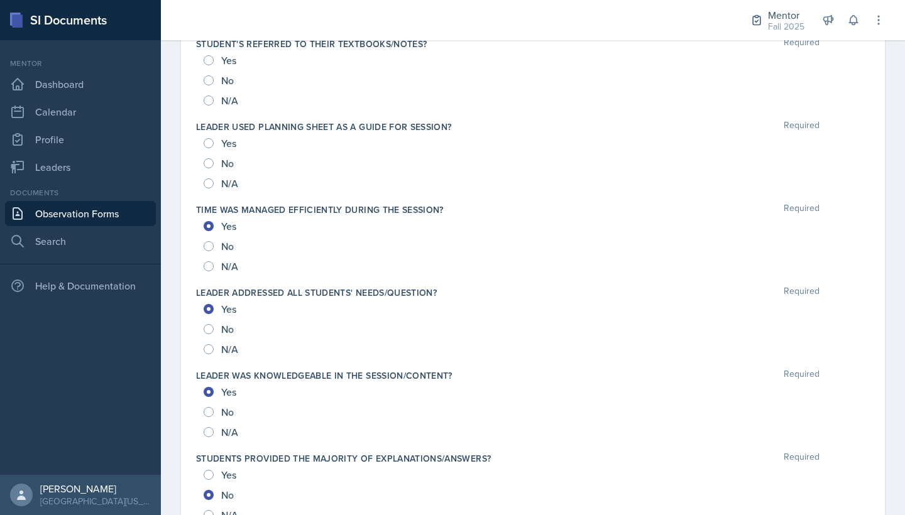
click at [205, 150] on div "Yes" at bounding box center [221, 143] width 35 height 20
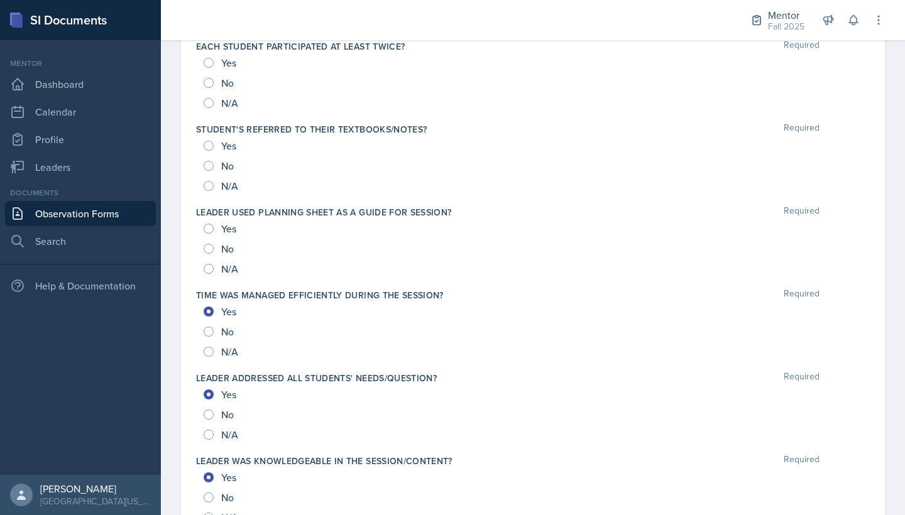
scroll to position [1063, 0]
click at [205, 155] on div "Yes" at bounding box center [221, 145] width 35 height 20
click at [211, 143] on input "Yes" at bounding box center [209, 145] width 10 height 10
radio input "true"
click at [210, 232] on input "Yes" at bounding box center [209, 228] width 10 height 10
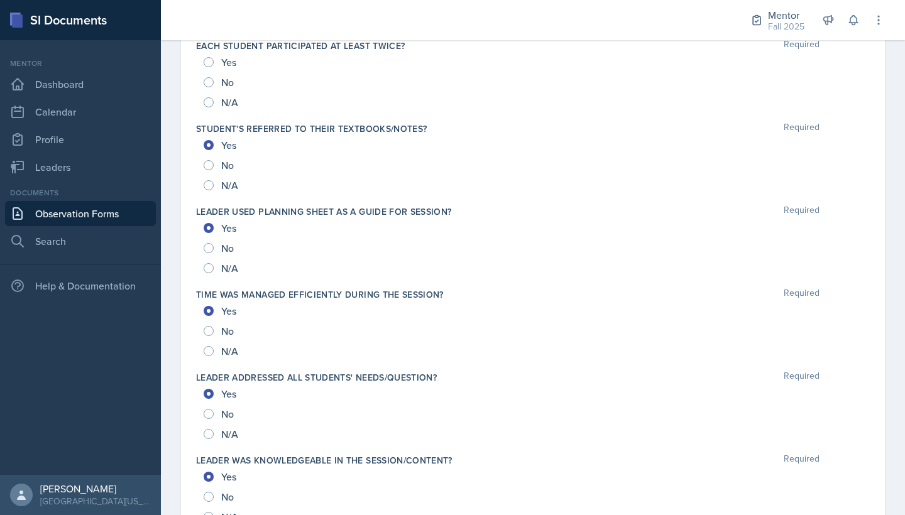
radio input "true"
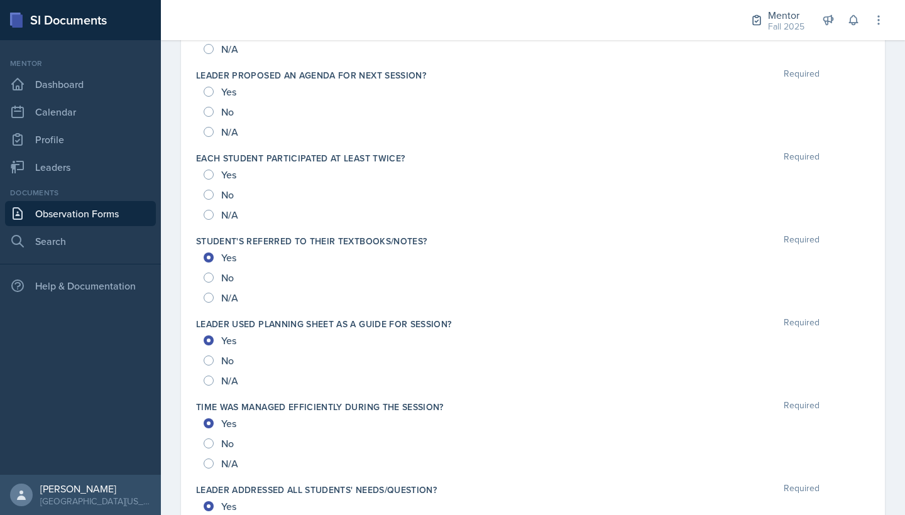
scroll to position [941, 0]
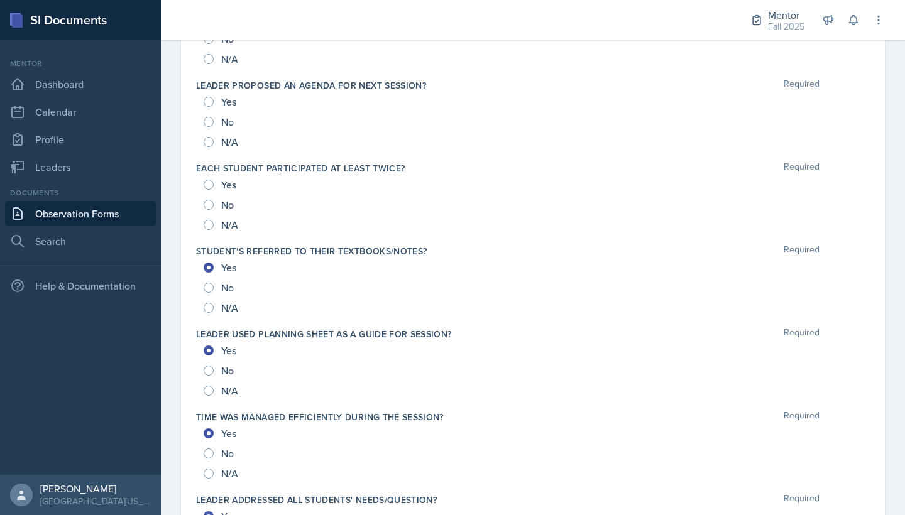
click at [211, 180] on input "Yes" at bounding box center [209, 185] width 10 height 10
radio input "true"
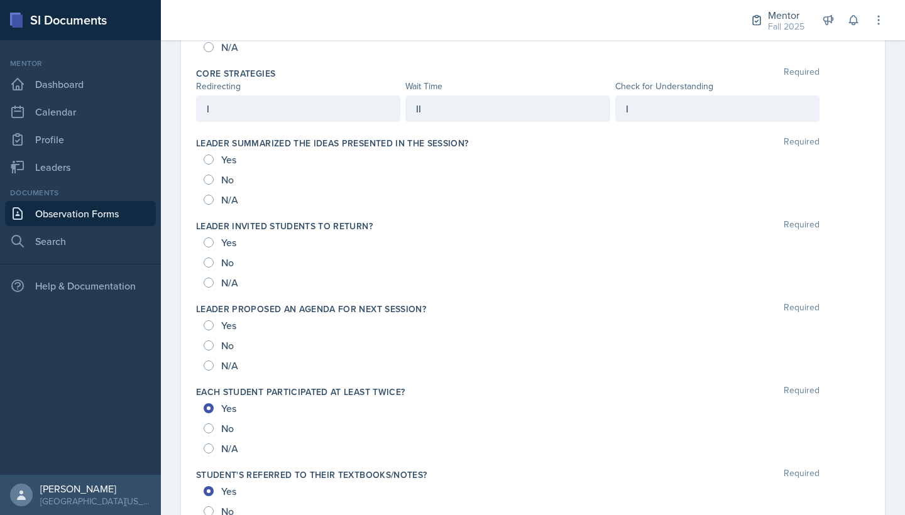
scroll to position [588, 0]
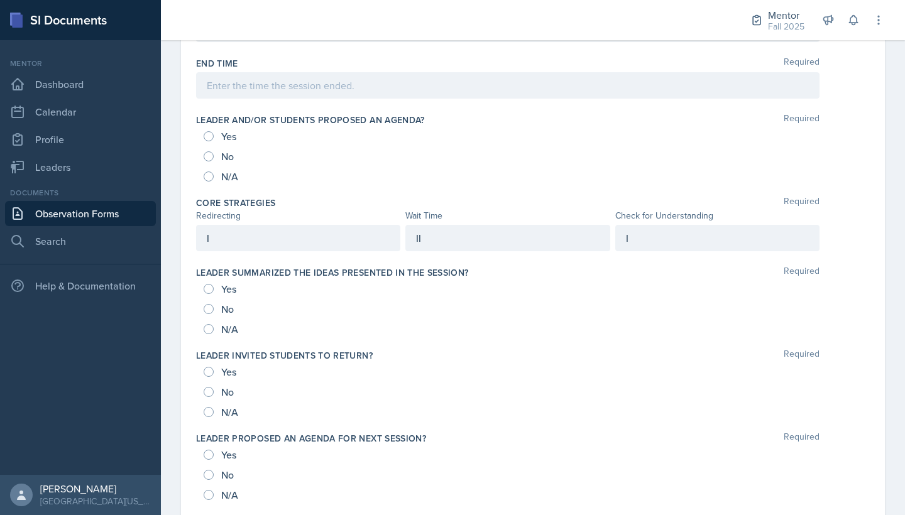
click at [211, 135] on input "Yes" at bounding box center [209, 136] width 10 height 10
radio input "true"
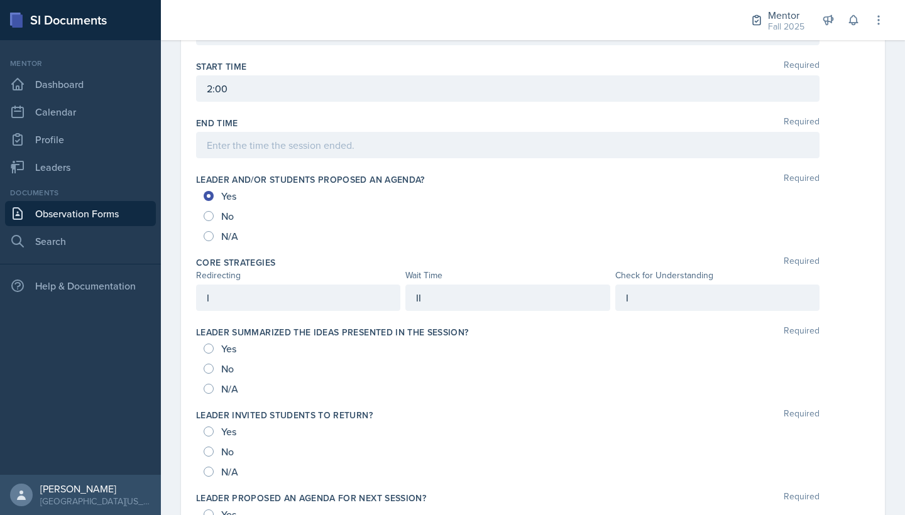
scroll to position [528, 0]
click at [498, 300] on div "II" at bounding box center [507, 297] width 204 height 26
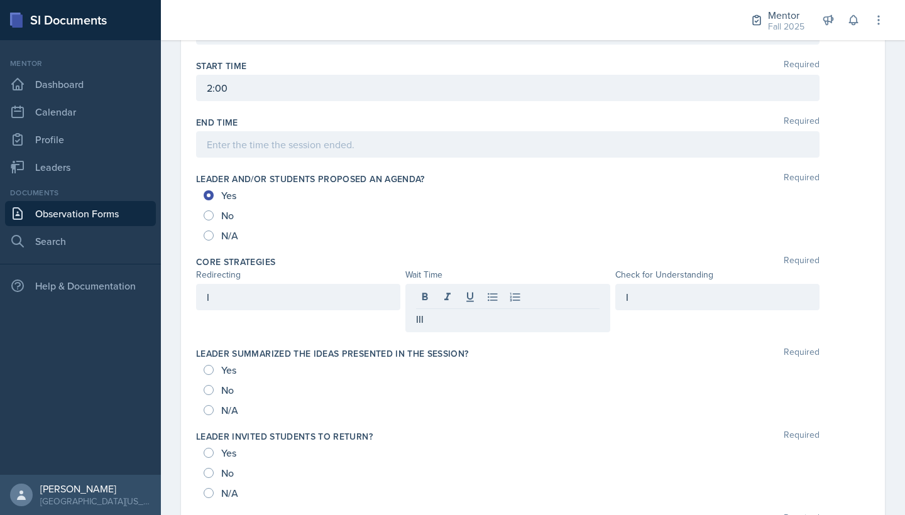
click at [643, 289] on div "I" at bounding box center [717, 297] width 204 height 26
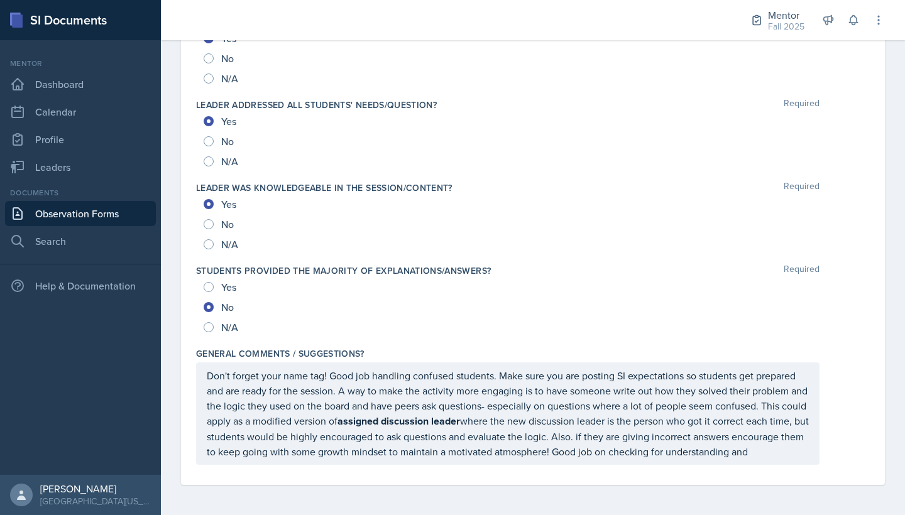
scroll to position [0, 0]
click at [354, 455] on p "Don't forget your name tag! Good job handling confused students. Make sure you …" at bounding box center [508, 413] width 602 height 91
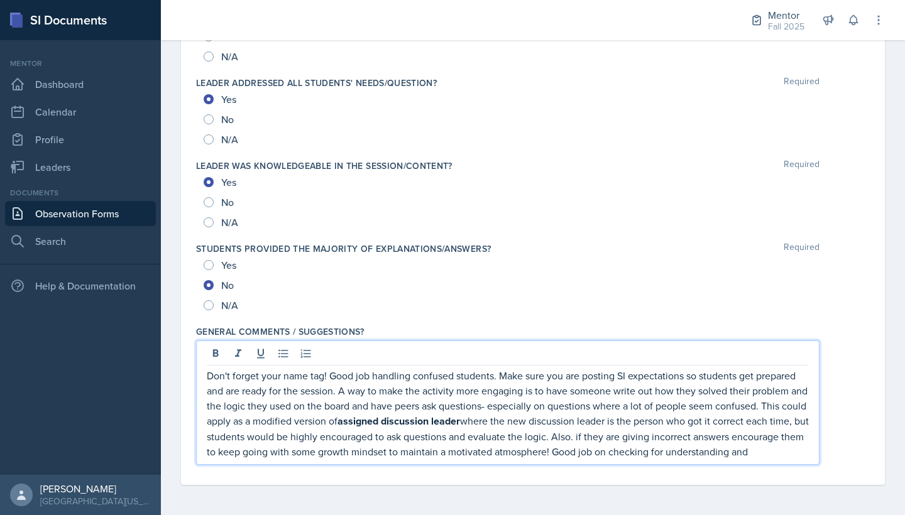
click at [311, 457] on p "Don't forget your name tag! Good job handling confused students. Make sure you …" at bounding box center [508, 413] width 602 height 91
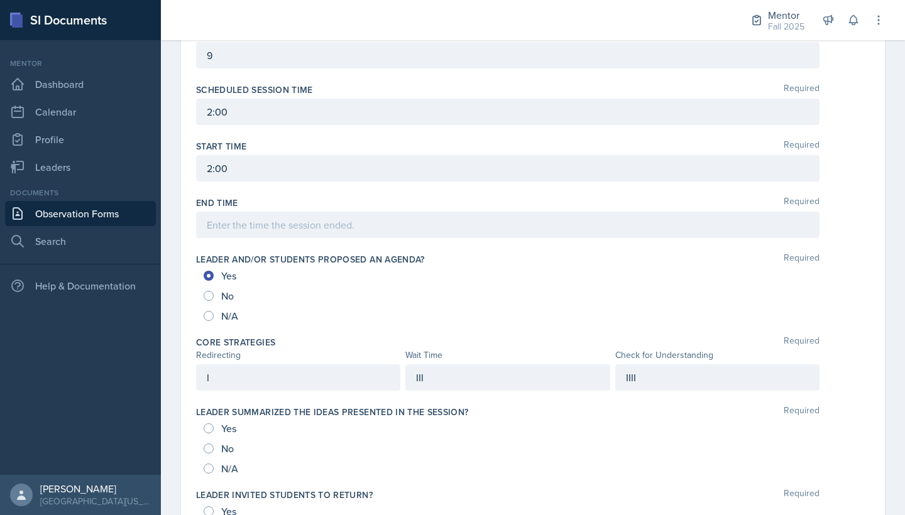
scroll to position [451, 0]
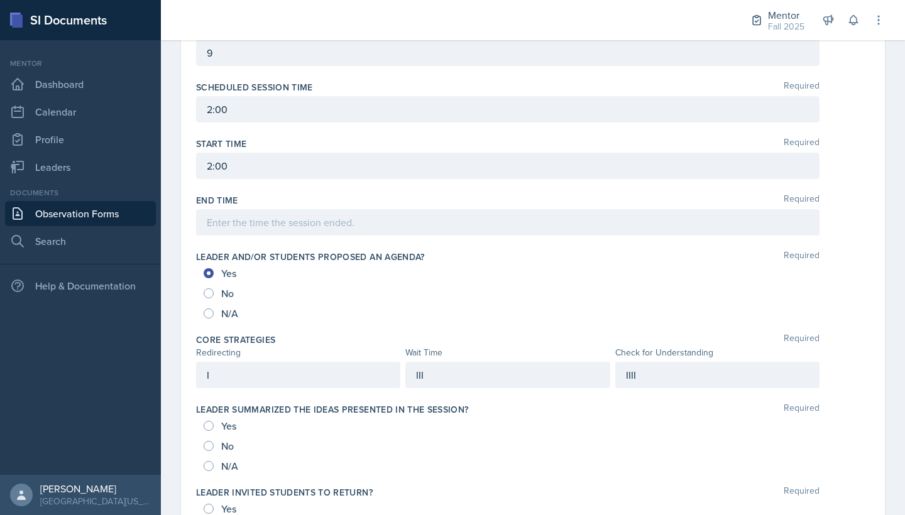
click at [265, 383] on div "I" at bounding box center [298, 375] width 204 height 26
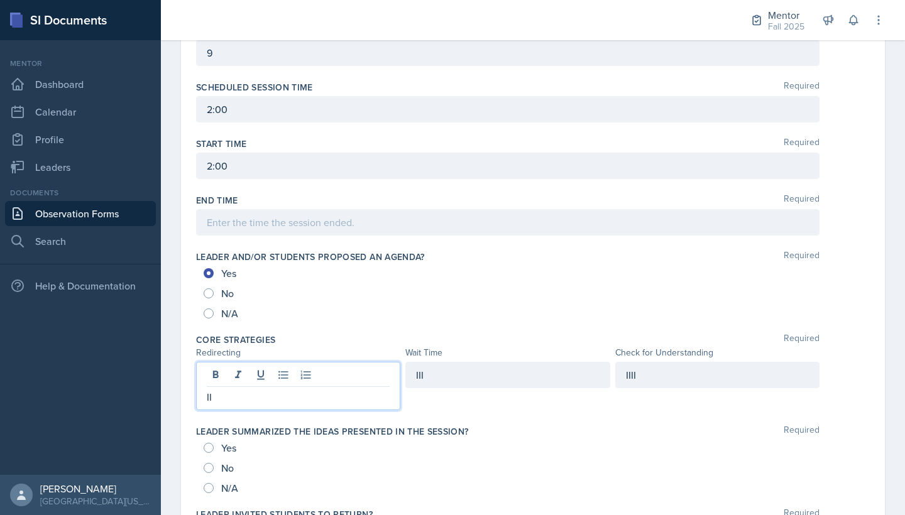
click at [661, 378] on div "IIII" at bounding box center [717, 375] width 204 height 26
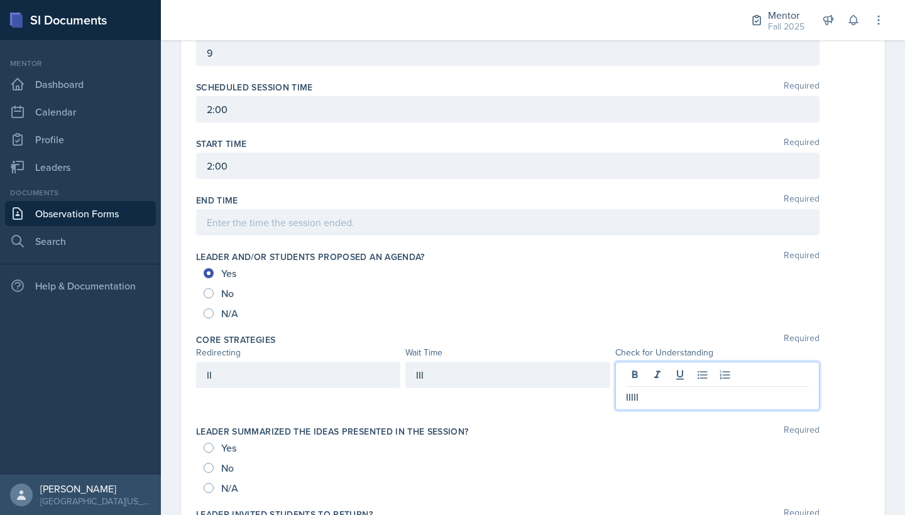
click at [748, 395] on p "IIIII" at bounding box center [717, 397] width 183 height 15
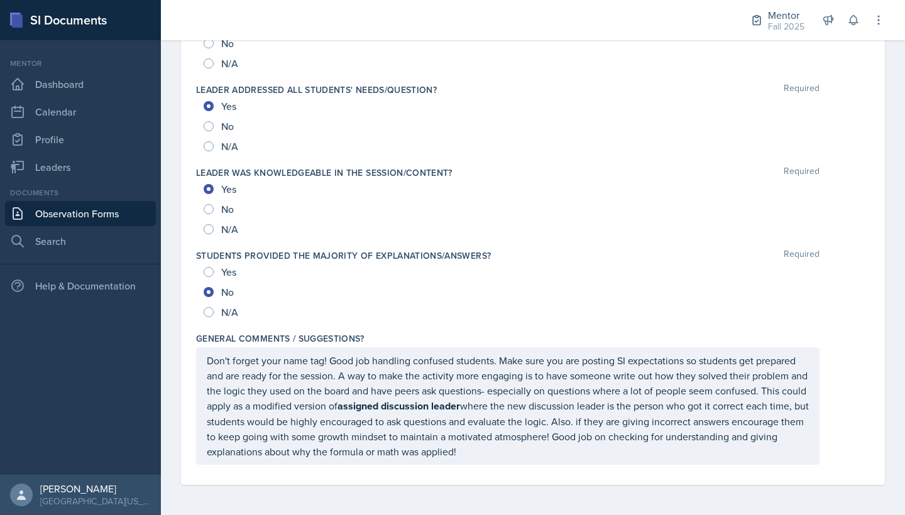
scroll to position [0, 0]
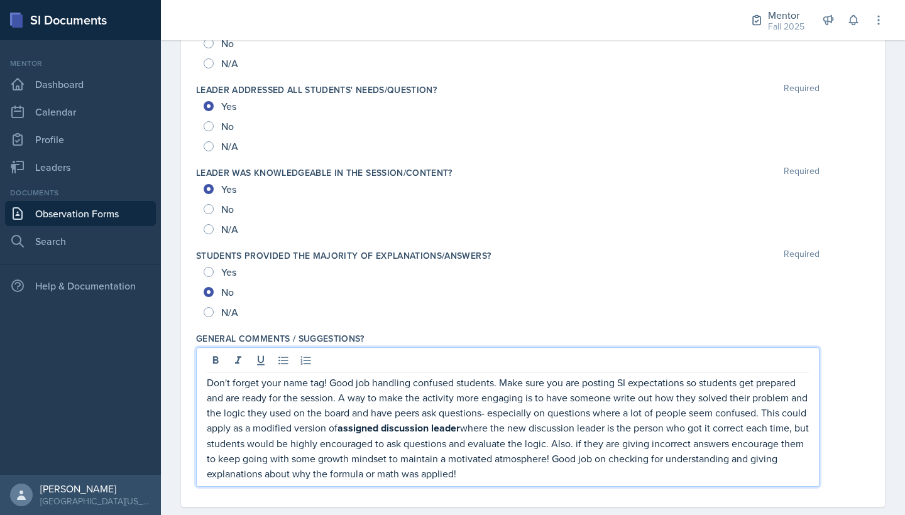
click at [526, 451] on p "Don't forget your name tag! Good job handling confused students. Make sure you …" at bounding box center [508, 428] width 602 height 106
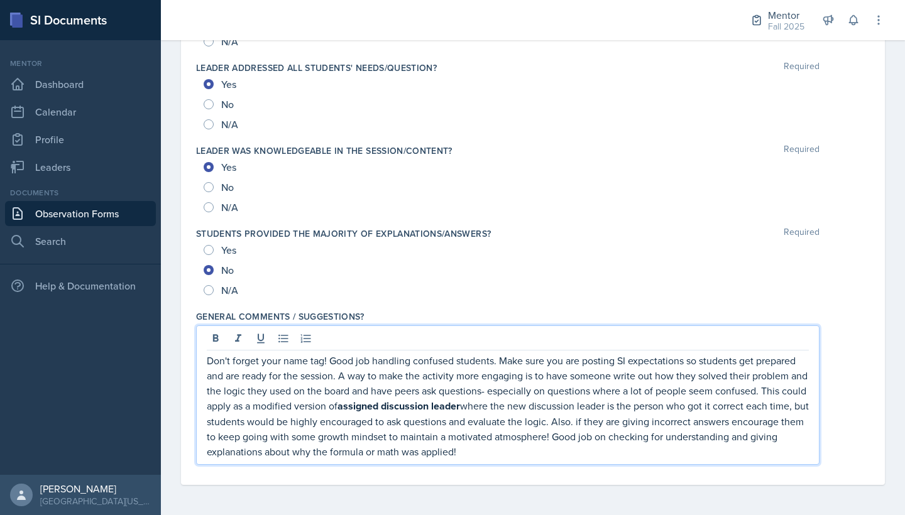
click at [520, 457] on p "Don't forget your name tag! Good job handling confused students. Make sure you …" at bounding box center [508, 406] width 602 height 106
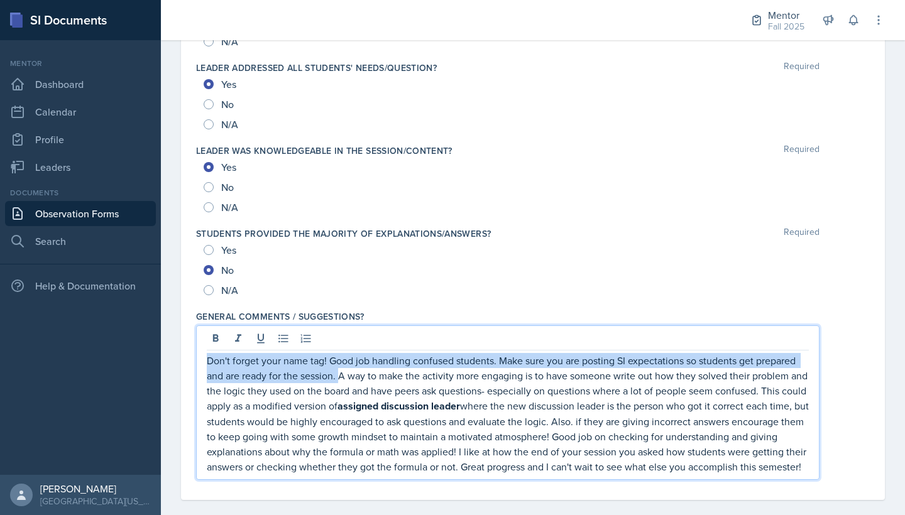
drag, startPoint x: 341, startPoint y: 375, endPoint x: 470, endPoint y: 329, distance: 137.3
click at [451, 330] on div "Don't forget your name tag! Good job handling confused students. Make sure you …" at bounding box center [507, 403] width 623 height 155
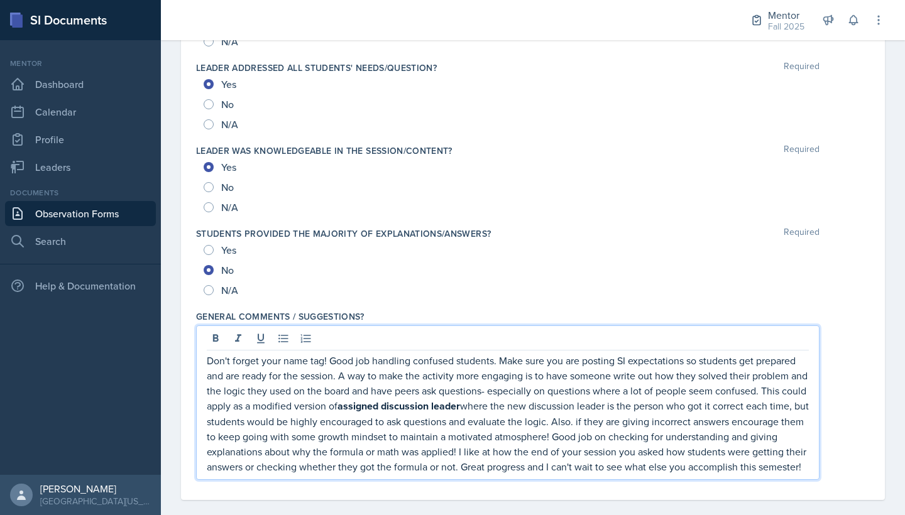
click at [532, 332] on div at bounding box center [508, 340] width 602 height 21
click at [630, 379] on p "Don't forget your name tag! Good job handling confused students. Make sure you …" at bounding box center [508, 413] width 602 height 121
drag, startPoint x: 688, startPoint y: 361, endPoint x: 346, endPoint y: 381, distance: 343.0
click at [346, 381] on p "Don't forget your name tag! Good job handling confused students. Make sure you …" at bounding box center [508, 413] width 602 height 121
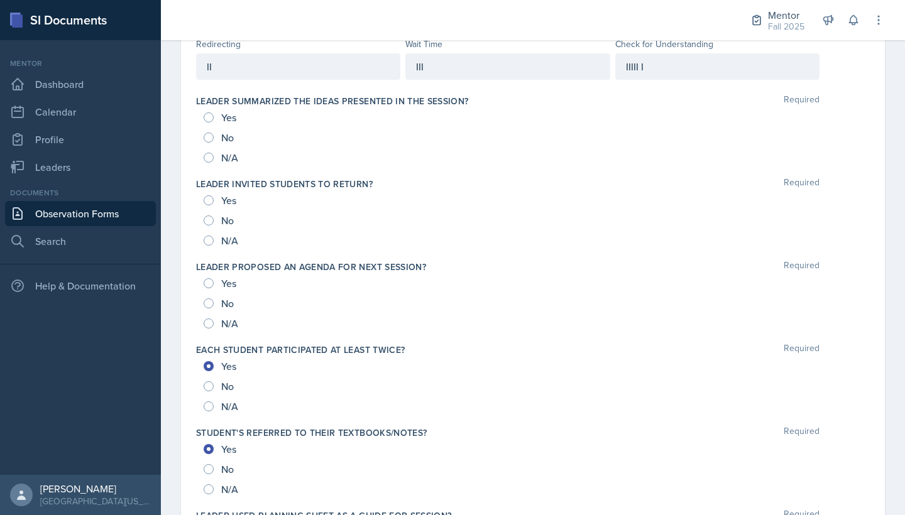
scroll to position [742, 0]
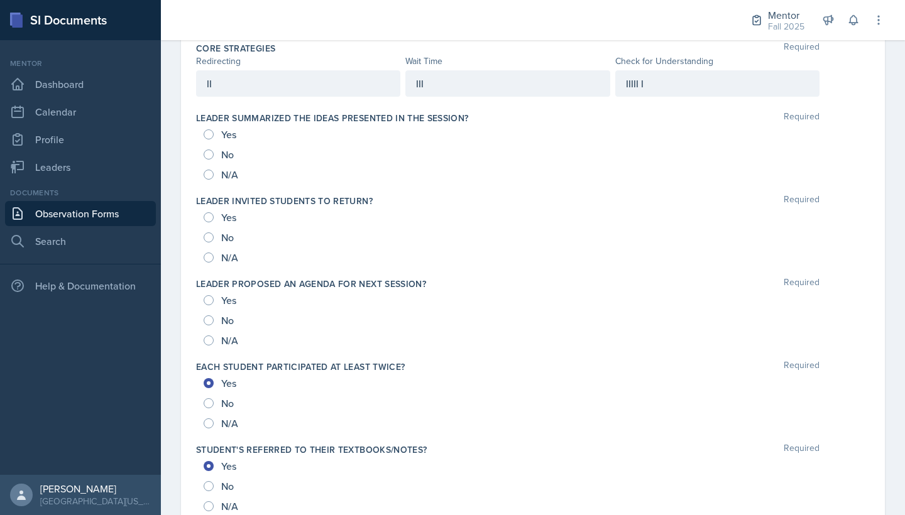
click at [215, 320] on div "No" at bounding box center [220, 320] width 33 height 20
click at [207, 245] on div "No" at bounding box center [220, 237] width 33 height 20
click at [211, 239] on input "No" at bounding box center [209, 238] width 10 height 10
radio input "true"
click at [212, 323] on input "No" at bounding box center [209, 320] width 10 height 10
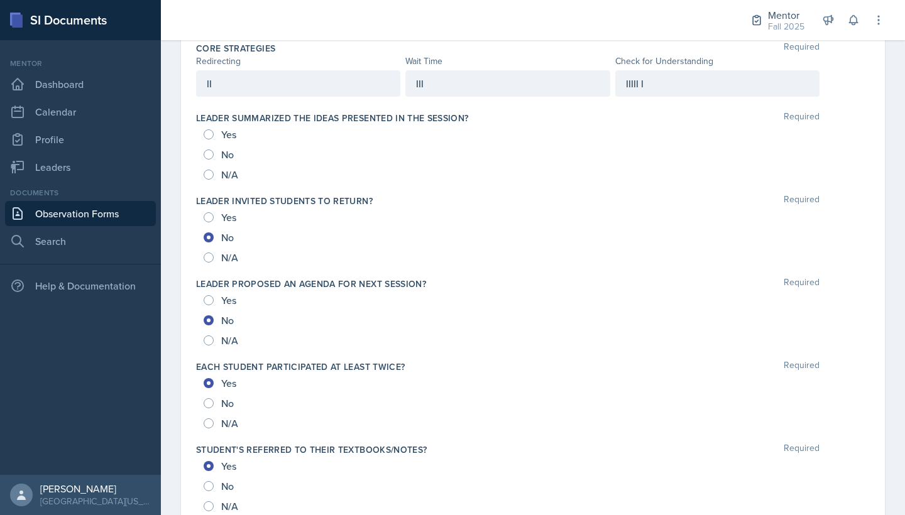
radio input "true"
click at [215, 151] on div "No" at bounding box center [220, 155] width 33 height 20
click at [212, 151] on input "No" at bounding box center [209, 155] width 10 height 10
radio input "true"
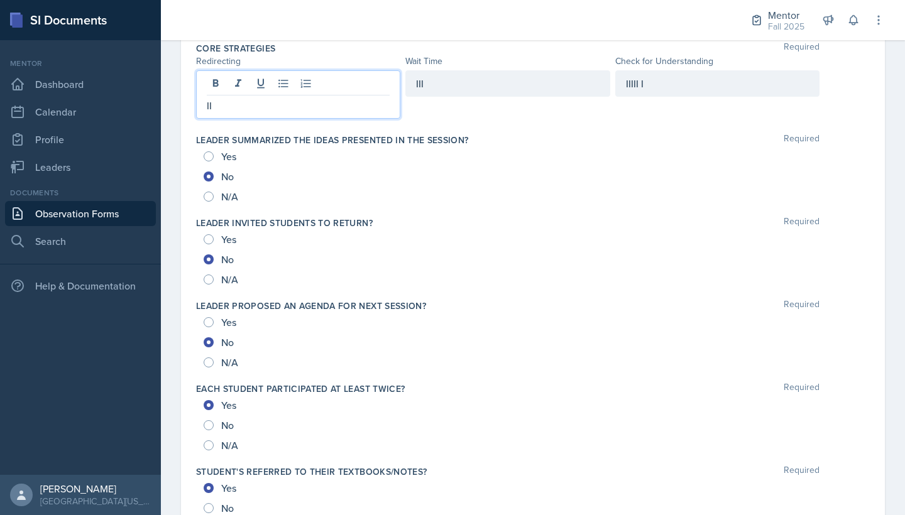
click at [256, 87] on div "II" at bounding box center [298, 94] width 204 height 48
click at [451, 78] on div "III" at bounding box center [507, 83] width 204 height 26
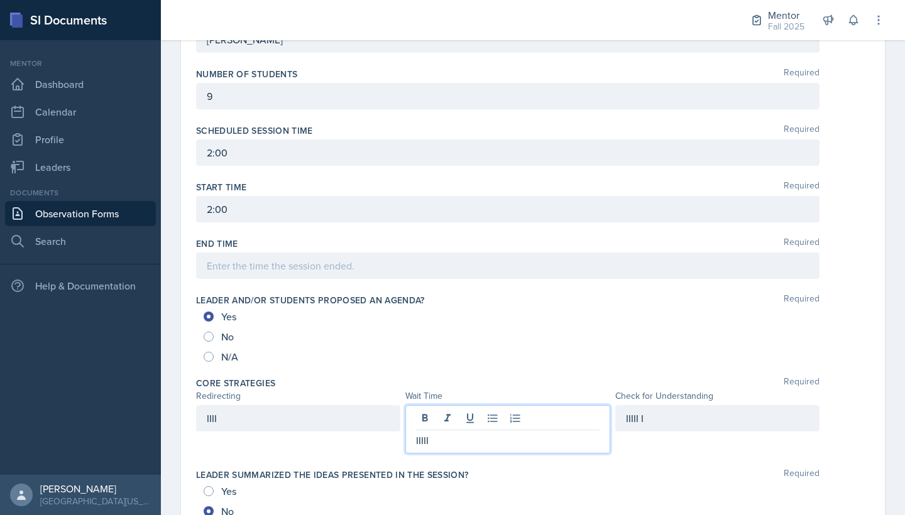
scroll to position [404, 0]
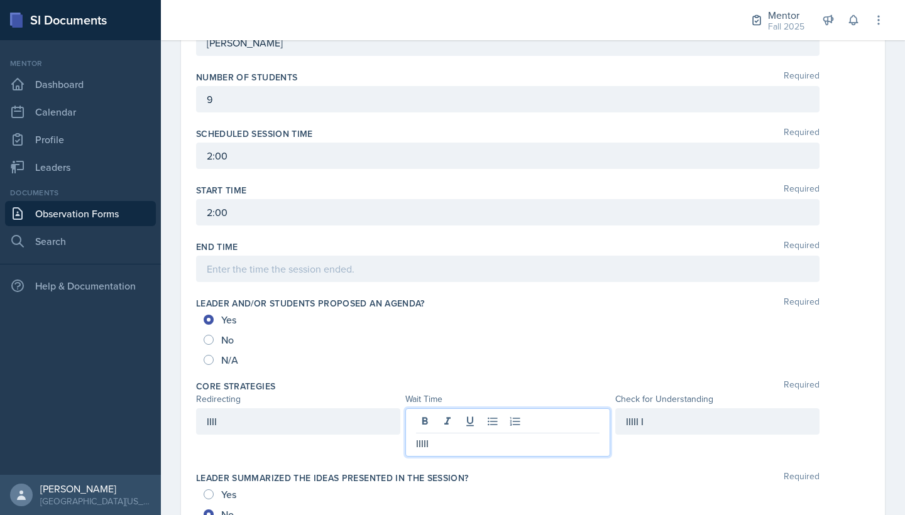
click at [386, 270] on div at bounding box center [507, 269] width 623 height 26
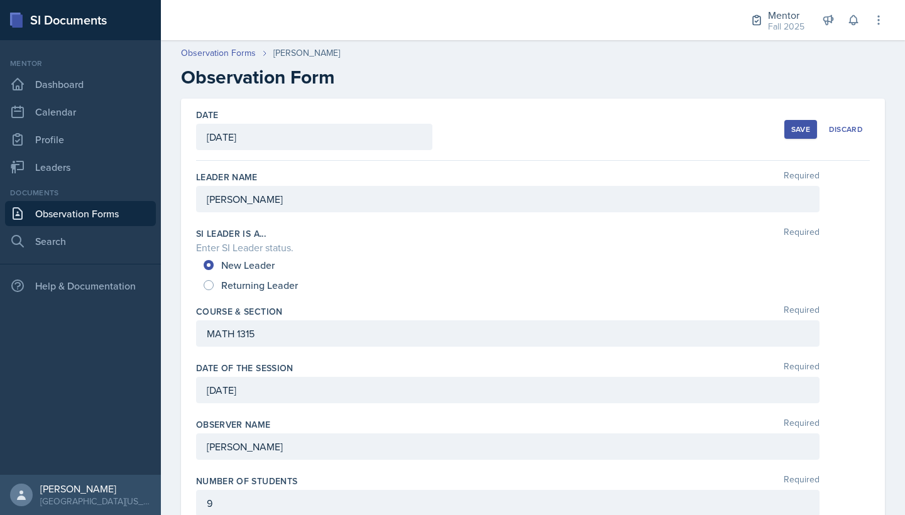
scroll to position [0, 0]
click at [801, 128] on div "Save" at bounding box center [800, 129] width 19 height 10
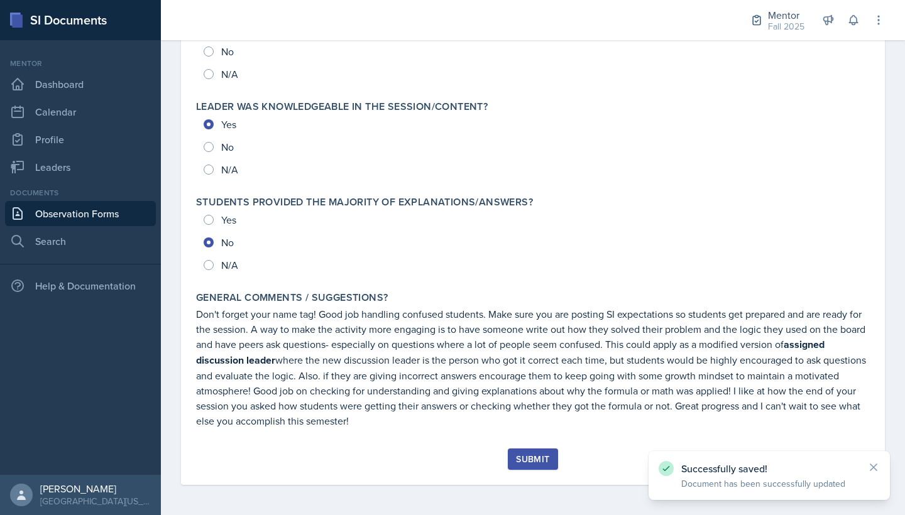
scroll to position [1416, 0]
click at [515, 461] on button "Submit" at bounding box center [533, 459] width 50 height 21
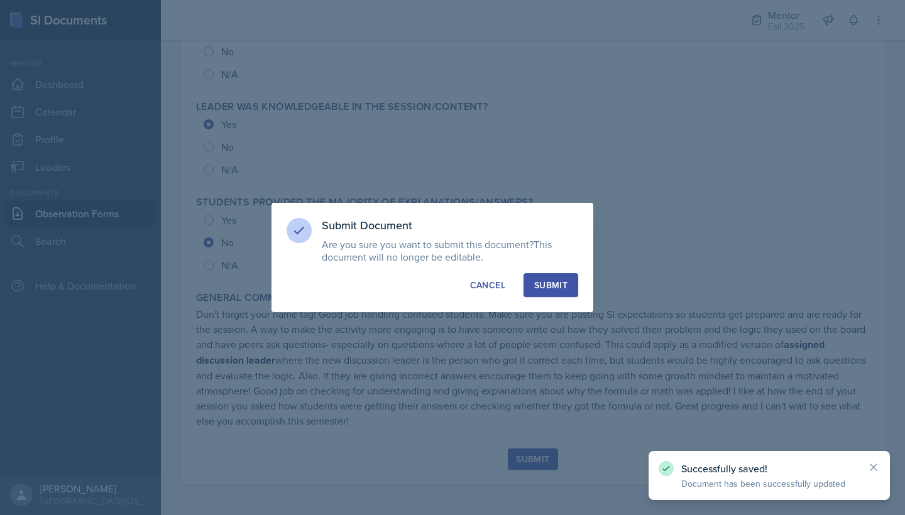
click at [559, 281] on div "Submit" at bounding box center [550, 285] width 33 height 13
radio input "true"
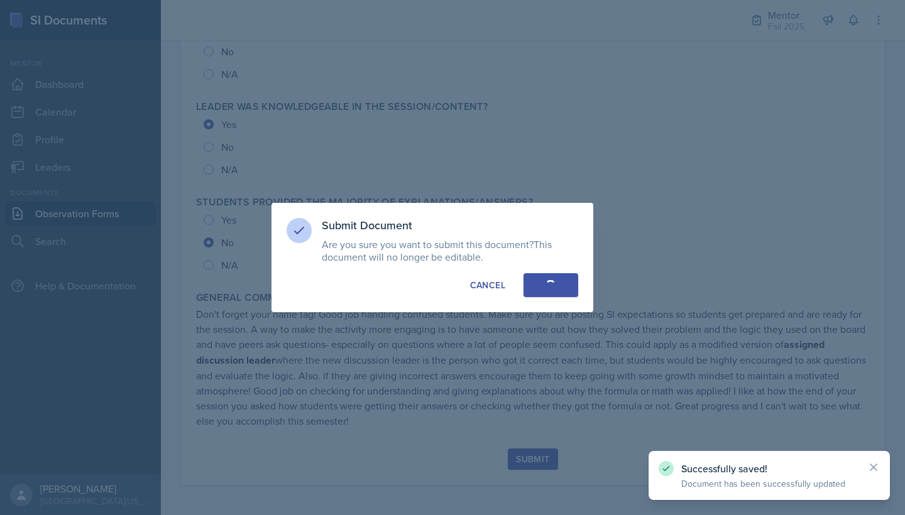
radio input "true"
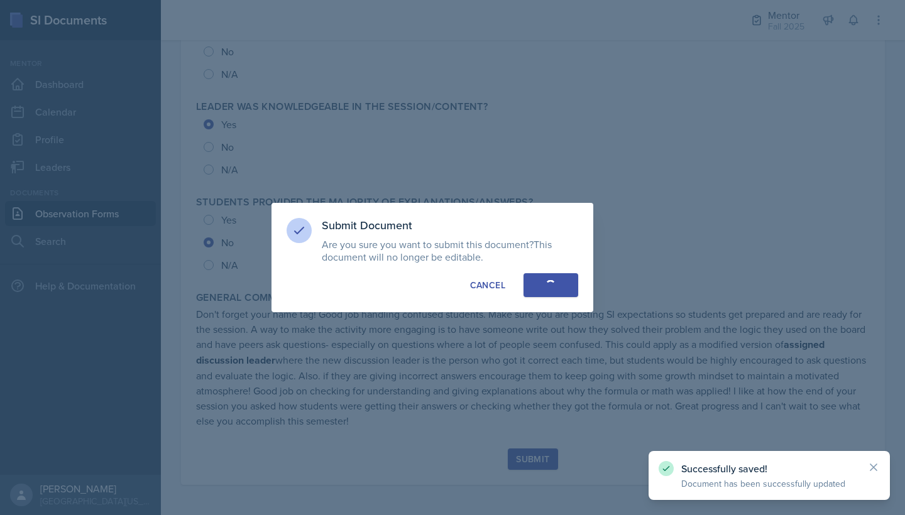
radio input "true"
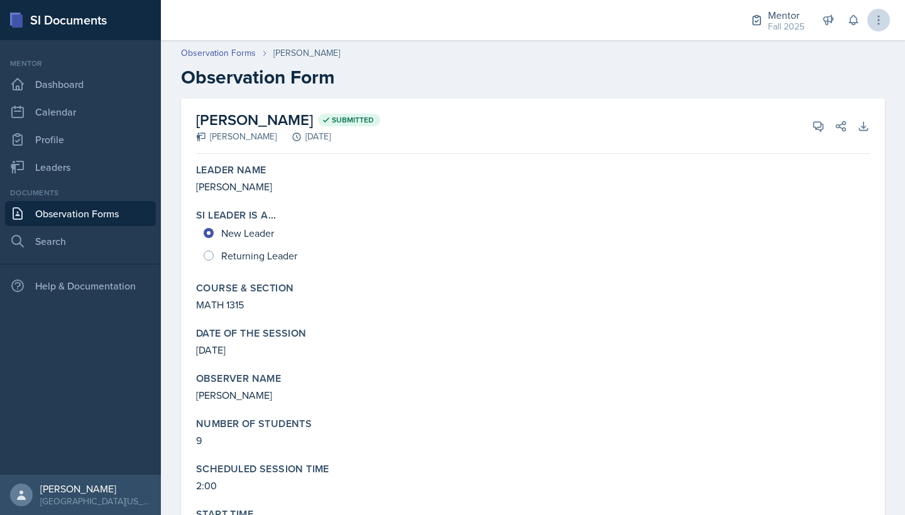
scroll to position [0, 0]
click at [882, 16] on icon at bounding box center [878, 20] width 13 height 13
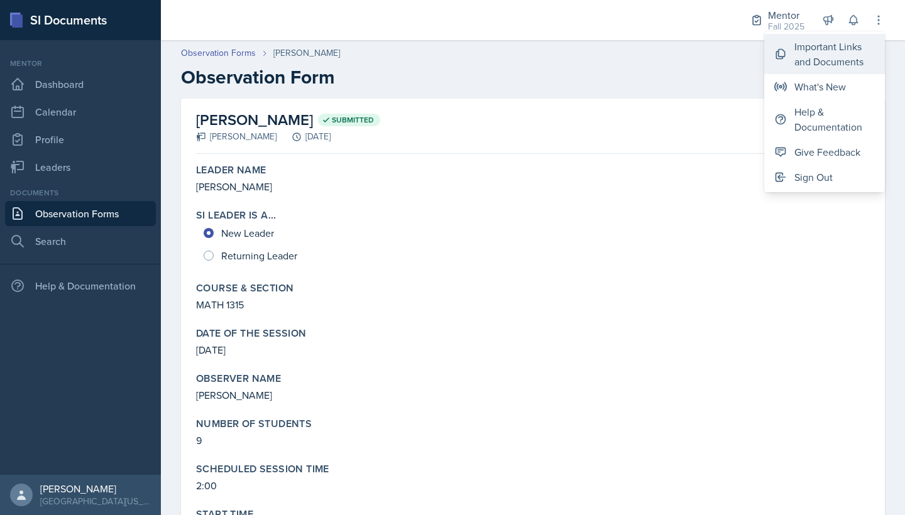
click at [846, 53] on div "Important Links and Documents" at bounding box center [834, 54] width 80 height 30
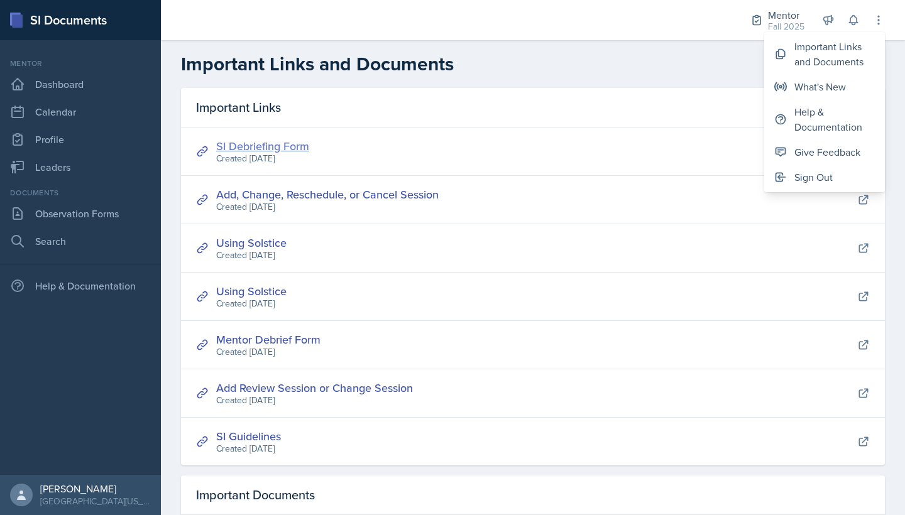
click at [241, 146] on link "SI Debriefing Form" at bounding box center [262, 146] width 93 height 16
